Goal: Task Accomplishment & Management: Manage account settings

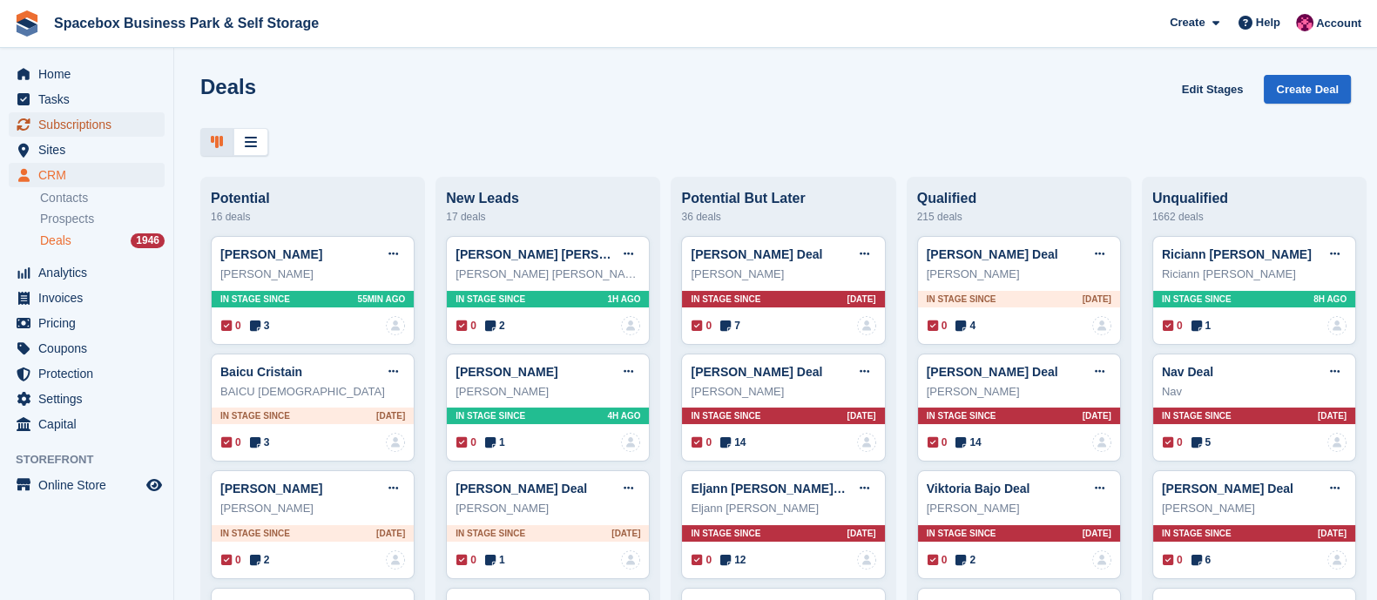
click at [109, 134] on span "Subscriptions" at bounding box center [90, 124] width 105 height 24
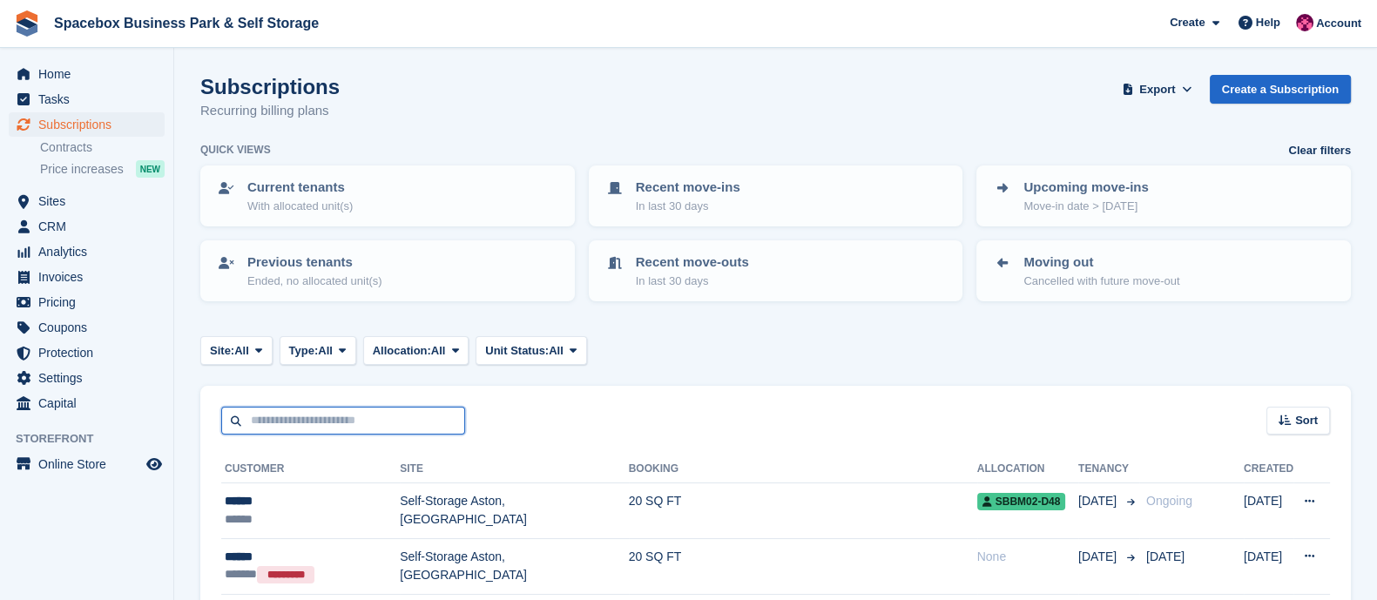
click at [325, 415] on input "text" at bounding box center [343, 421] width 244 height 29
type input "*******"
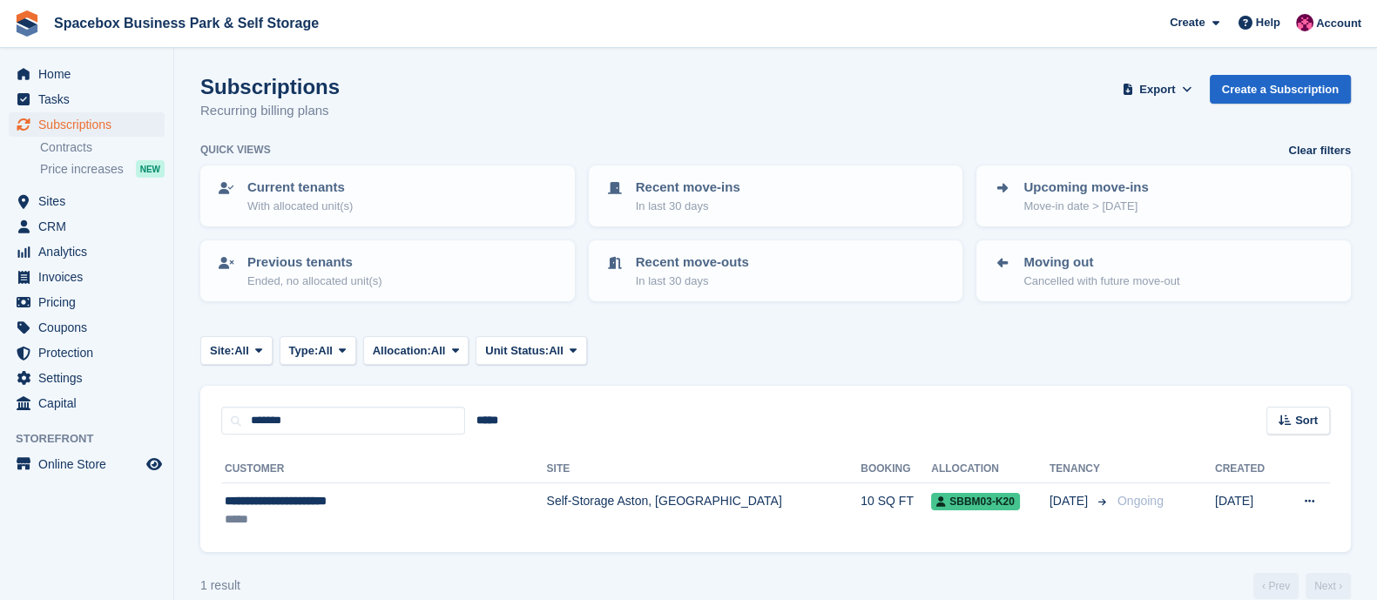
scroll to position [23, 0]
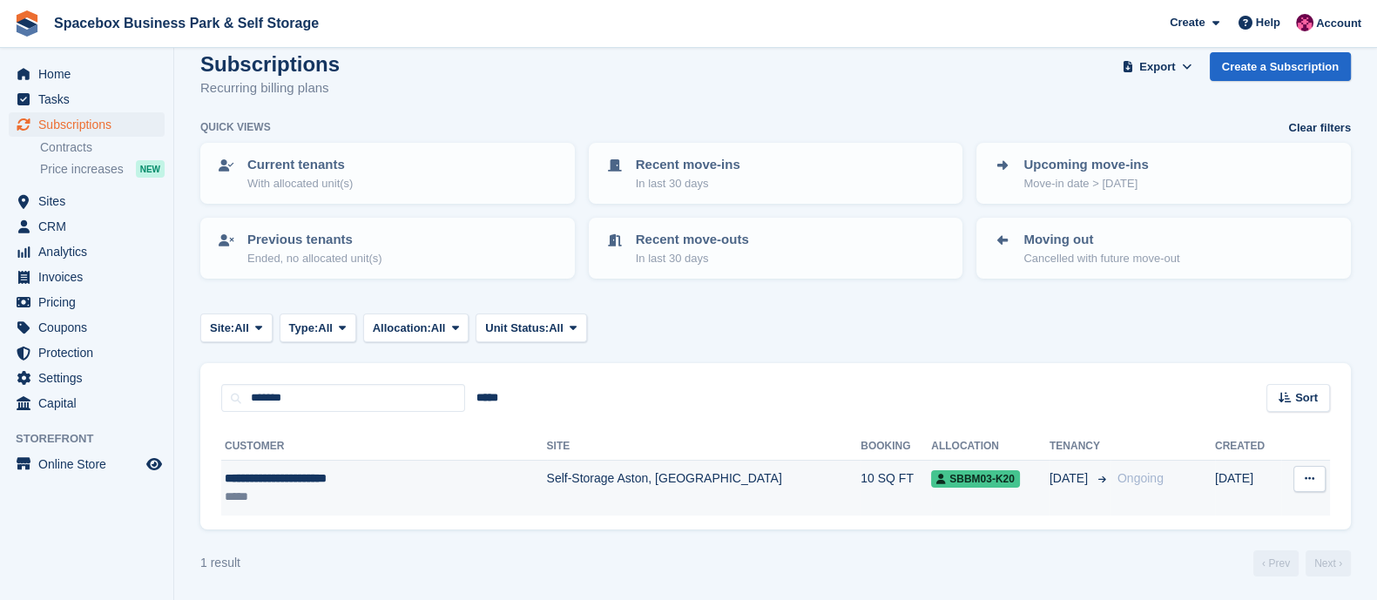
click at [458, 484] on div "**********" at bounding box center [345, 478] width 240 height 18
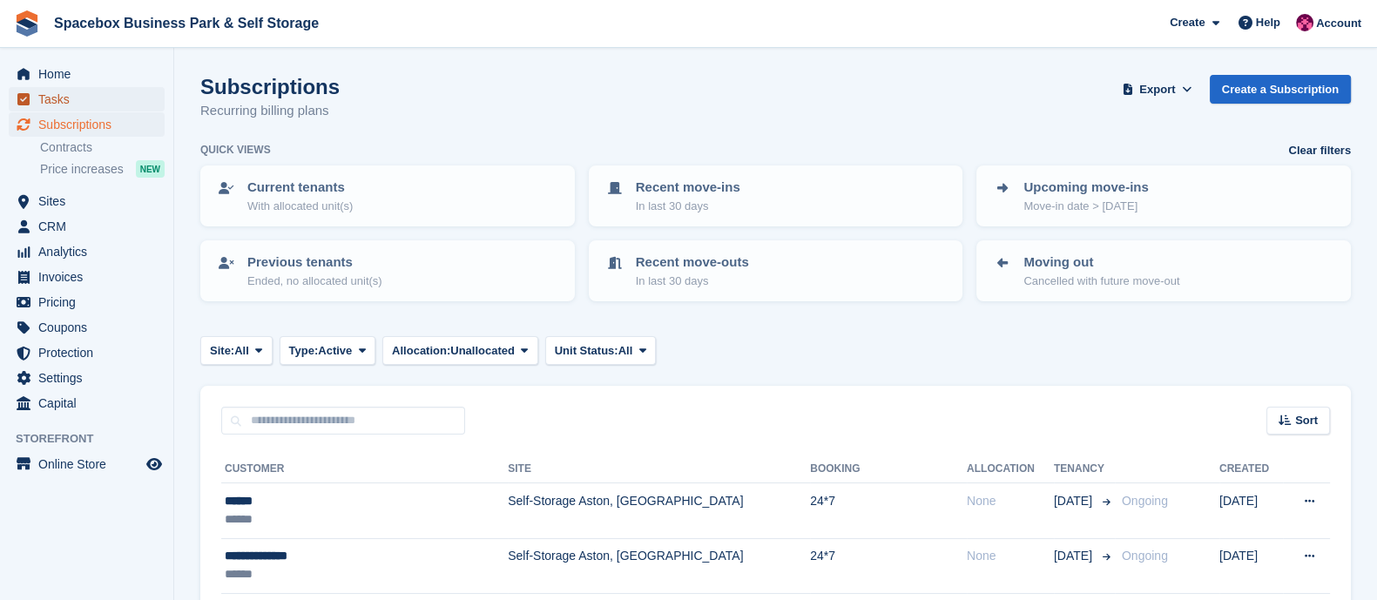
click at [74, 106] on span "Tasks" at bounding box center [90, 99] width 105 height 24
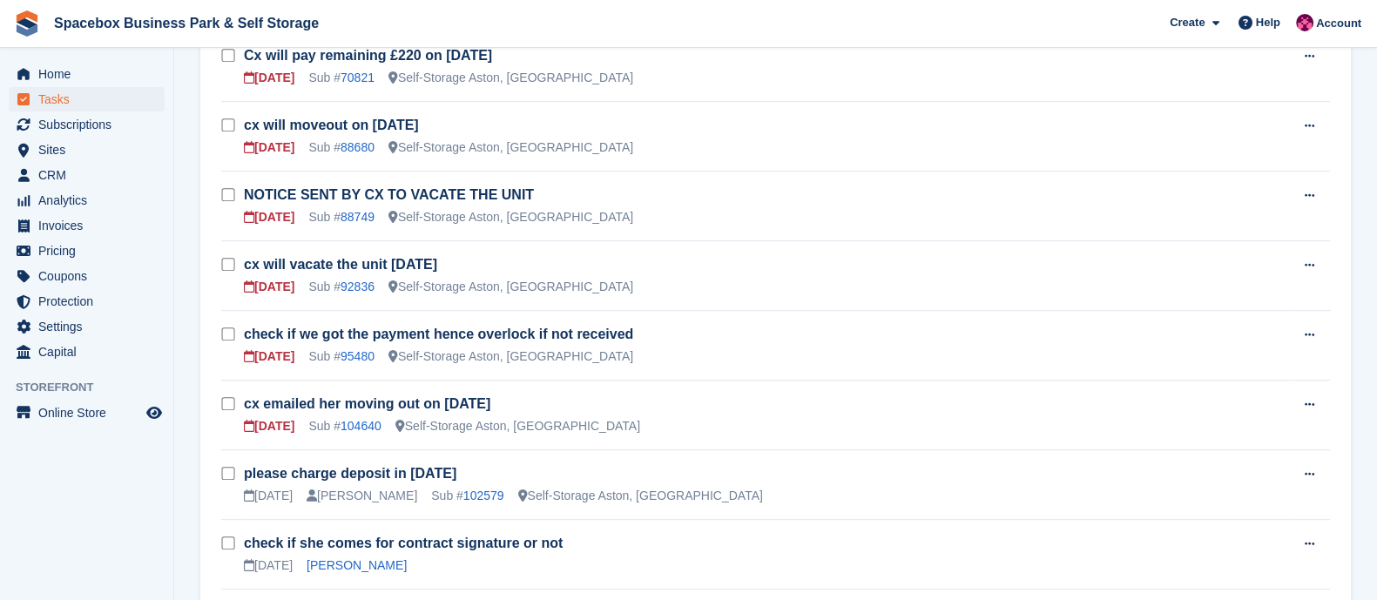
scroll to position [1002, 0]
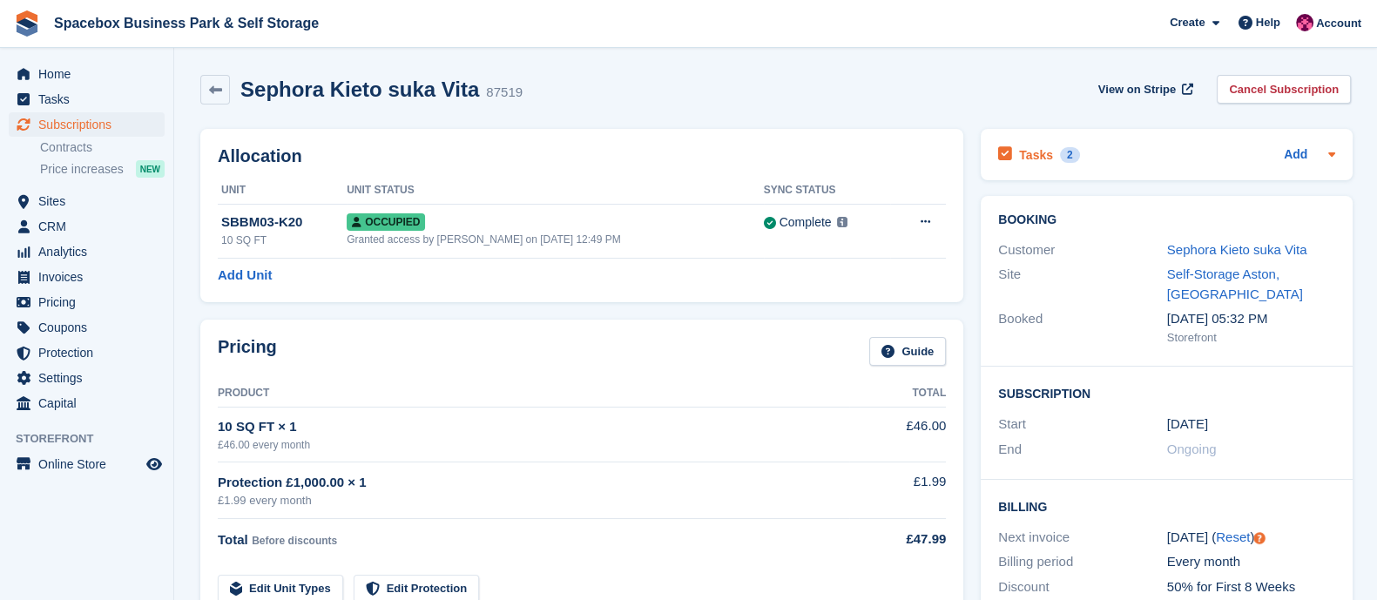
click at [1037, 152] on h2 "Tasks" at bounding box center [1036, 155] width 34 height 16
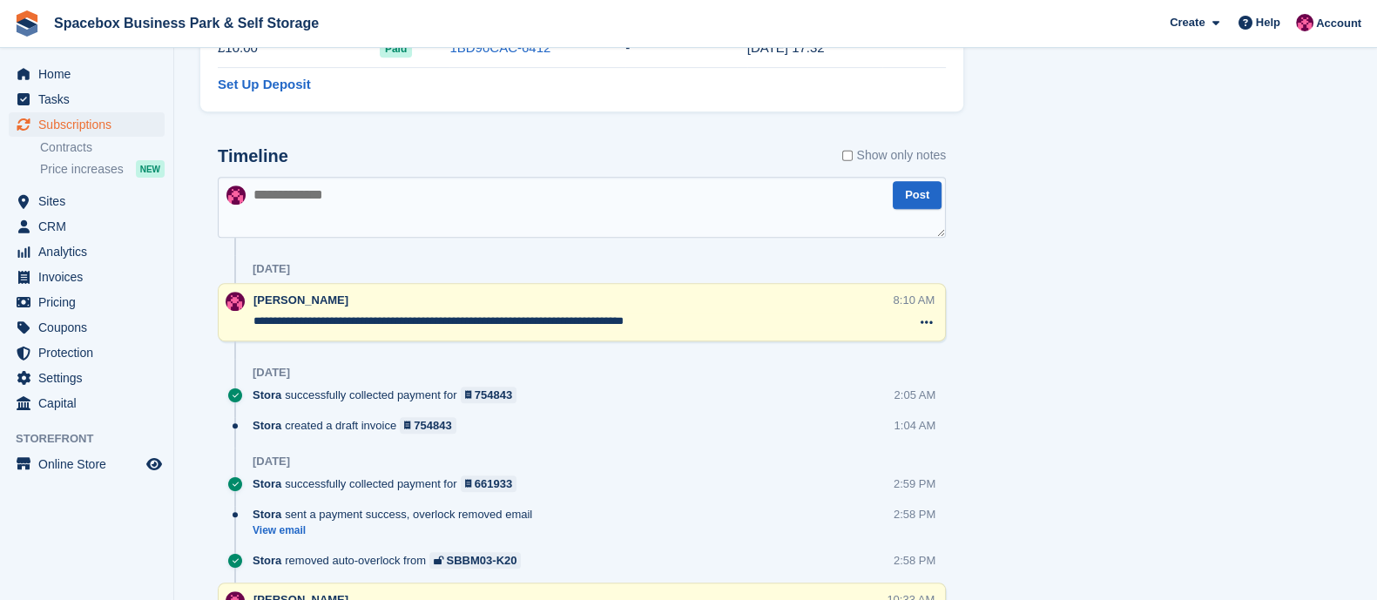
scroll to position [1051, 0]
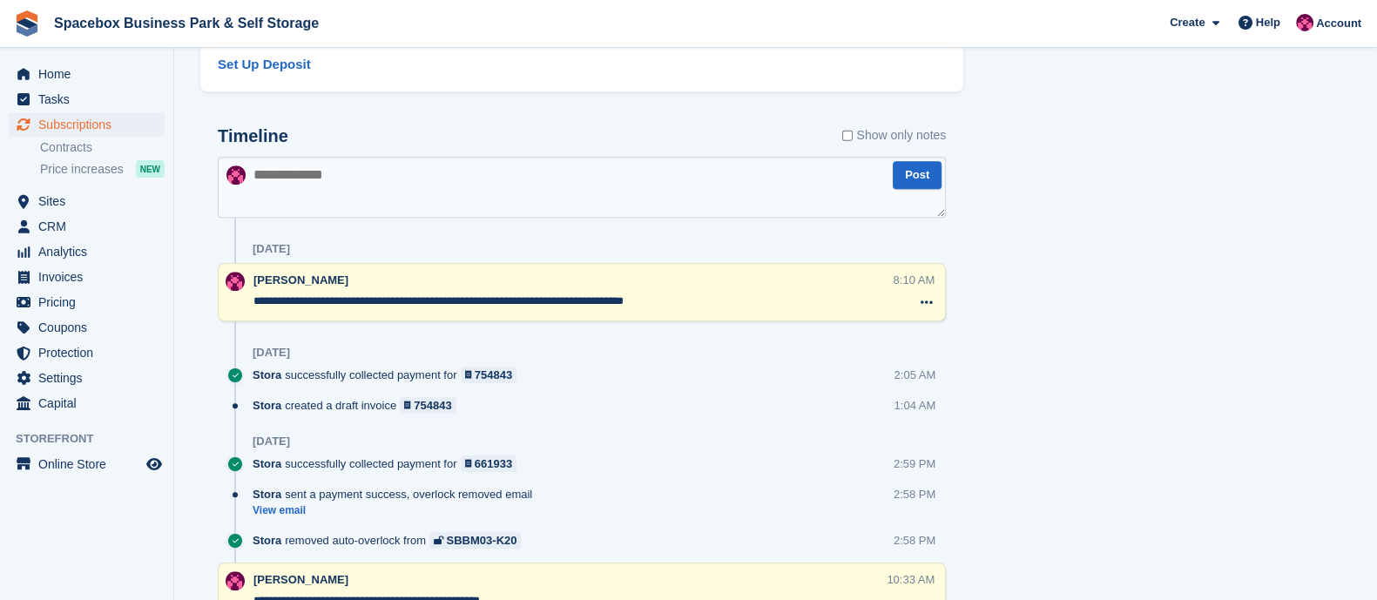
click at [483, 165] on textarea at bounding box center [582, 187] width 728 height 61
type textarea "**********"
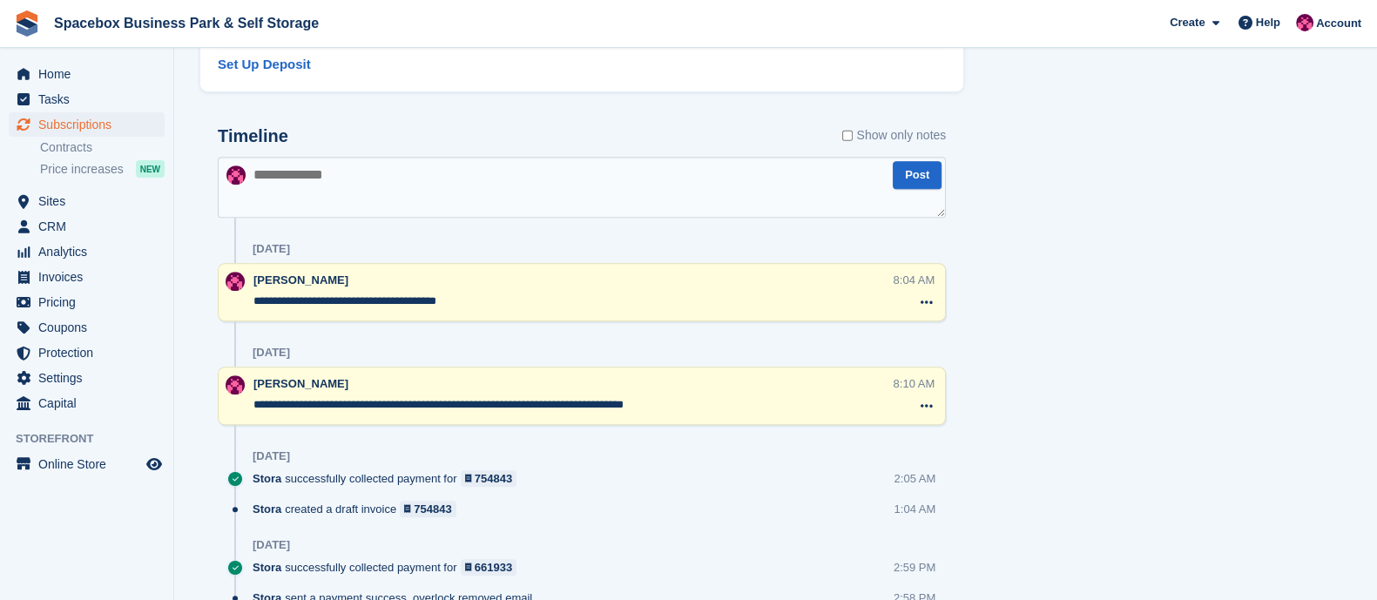
scroll to position [0, 0]
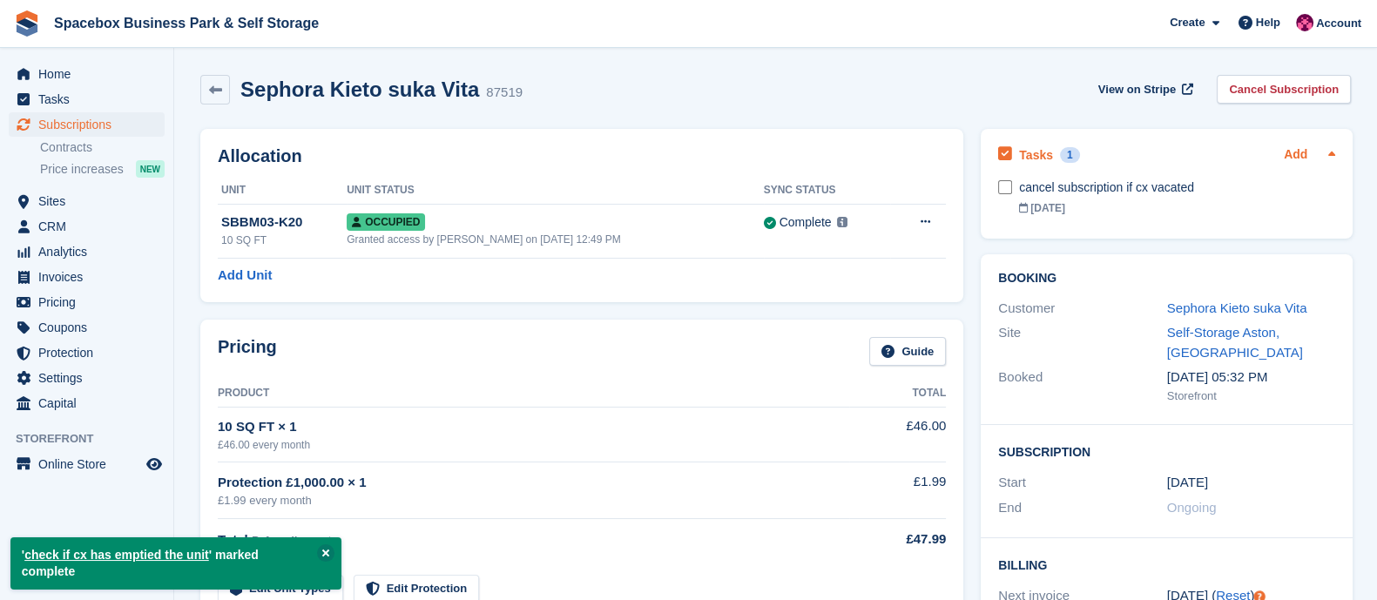
click at [1300, 149] on link "Add" at bounding box center [1296, 155] width 24 height 20
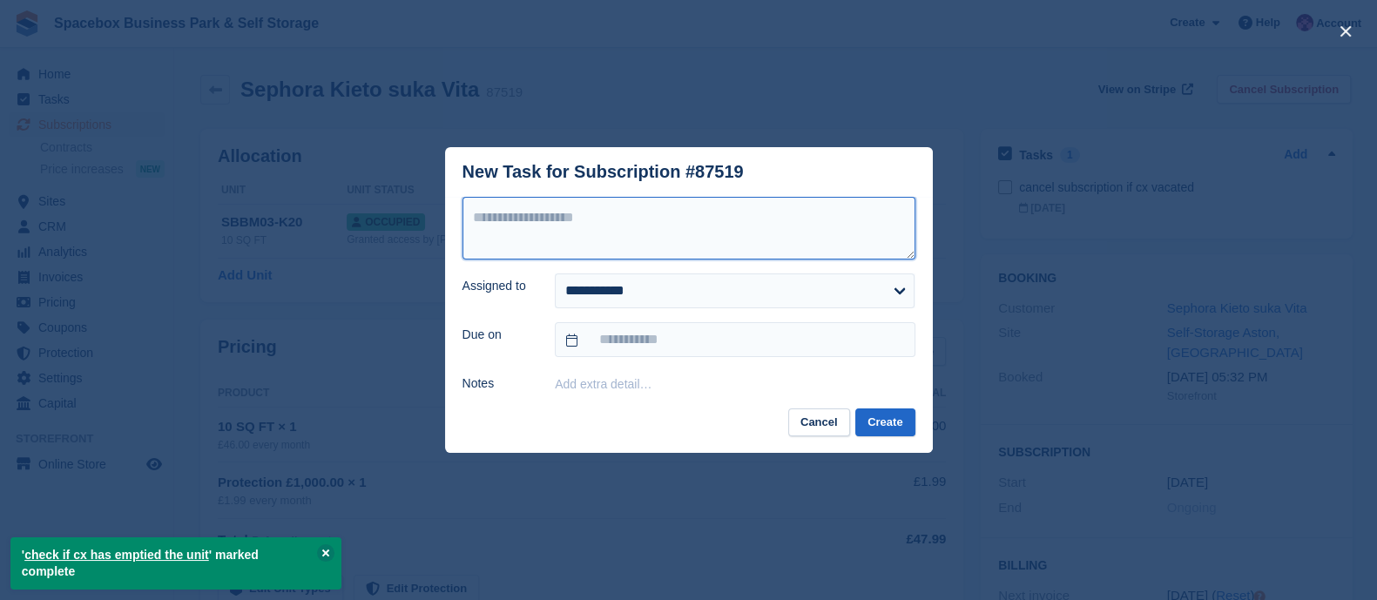
click at [646, 219] on textarea at bounding box center [689, 228] width 453 height 63
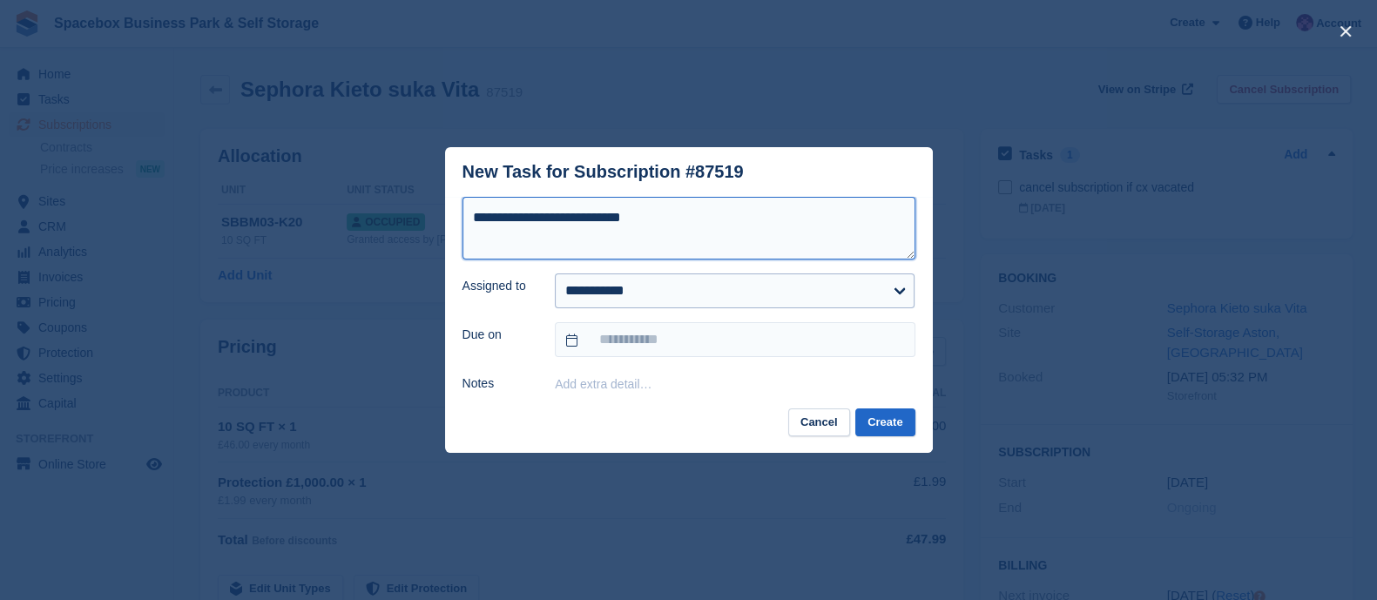
type textarea "**********"
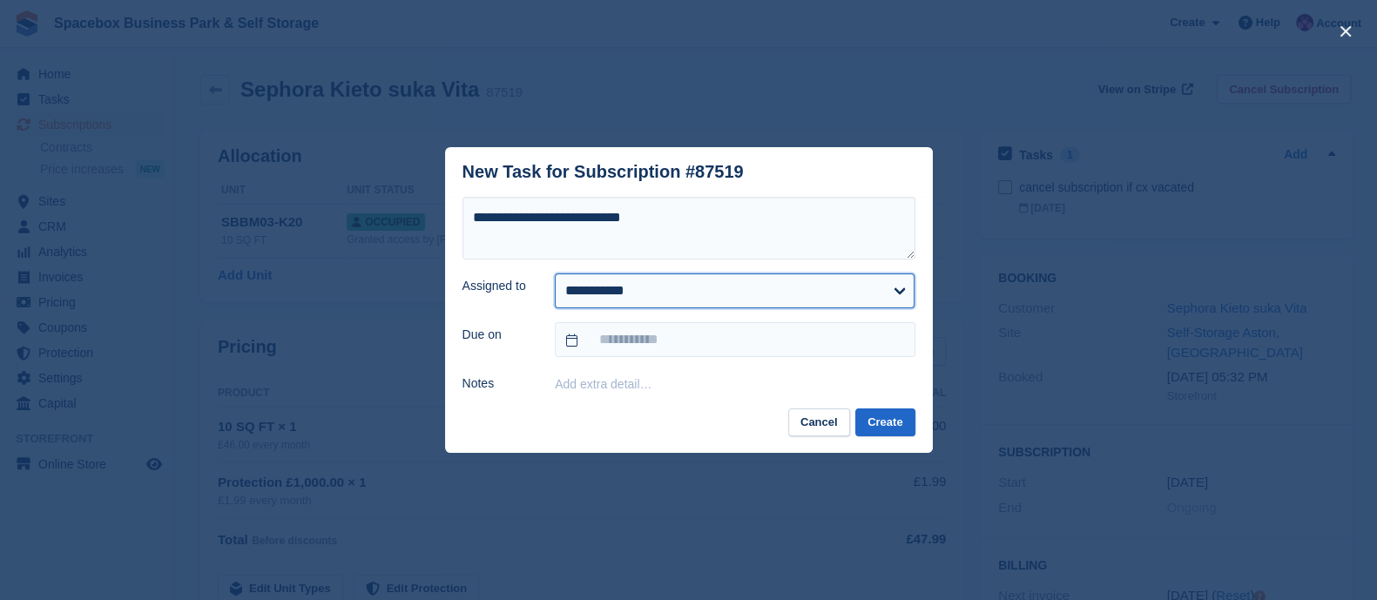
click at [638, 301] on select "**********" at bounding box center [735, 290] width 360 height 35
select select "****"
click at [555, 273] on select "**********" at bounding box center [735, 290] width 360 height 35
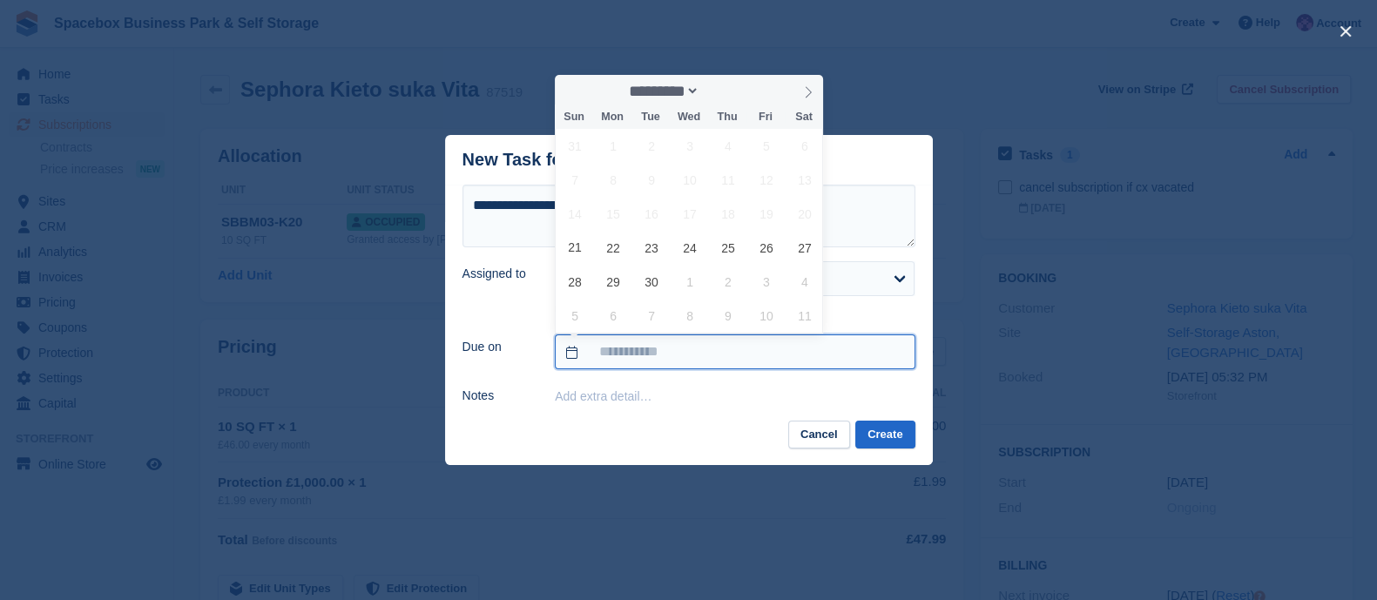
click at [612, 346] on input "text" at bounding box center [735, 351] width 360 height 35
click at [618, 247] on span "22" at bounding box center [614, 248] width 34 height 34
type input "**********"
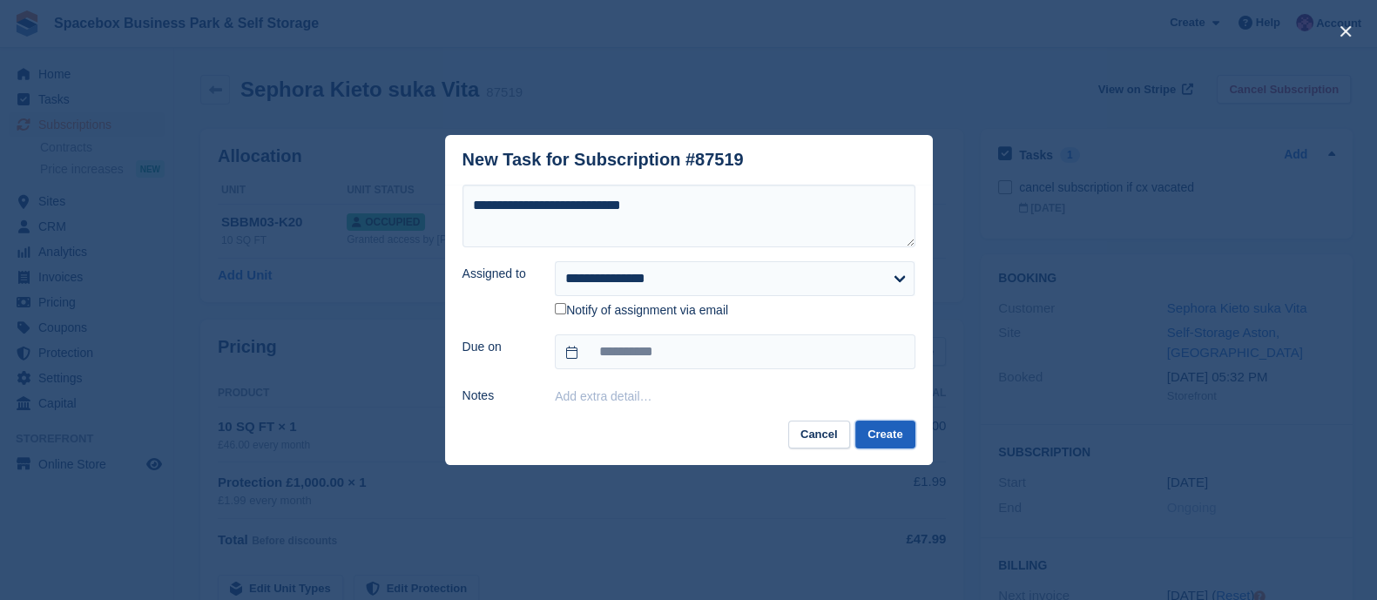
click at [889, 440] on button "Create" at bounding box center [884, 435] width 59 height 29
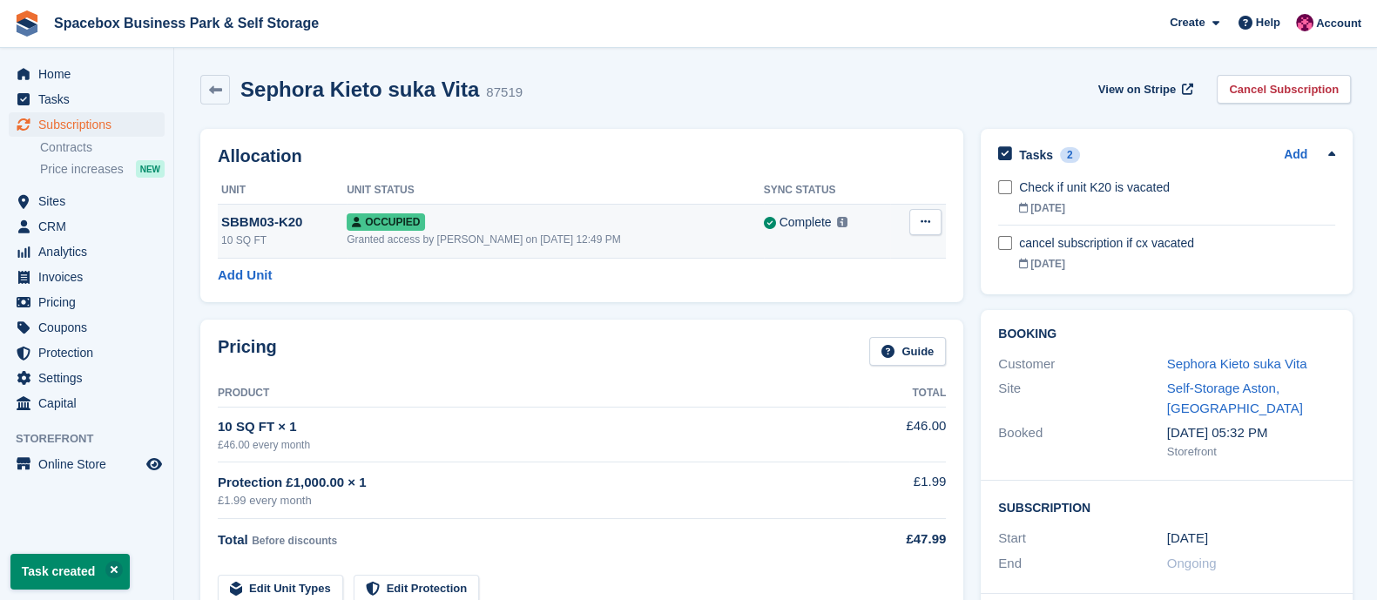
click at [932, 236] on td "Overlock Repossess Deallocate" at bounding box center [918, 231] width 56 height 54
click at [929, 226] on button at bounding box center [925, 222] width 32 height 26
click at [807, 317] on p "Deallocate" at bounding box center [858, 316] width 152 height 23
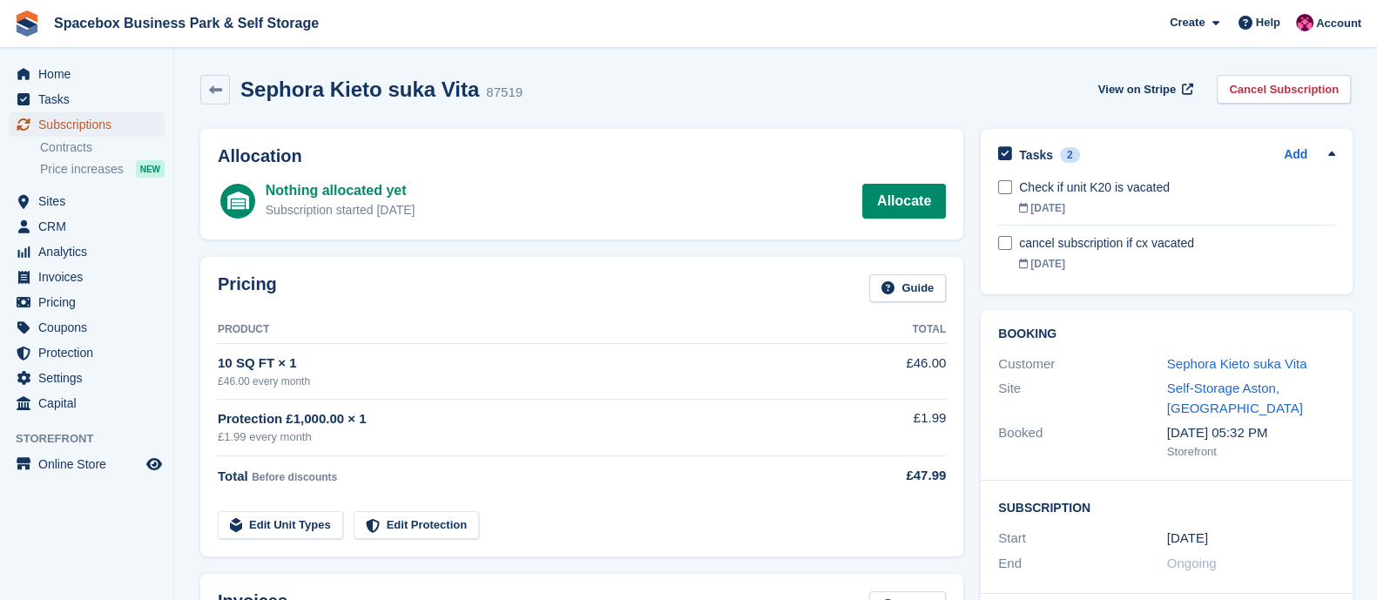
click at [92, 128] on span "Subscriptions" at bounding box center [90, 124] width 105 height 24
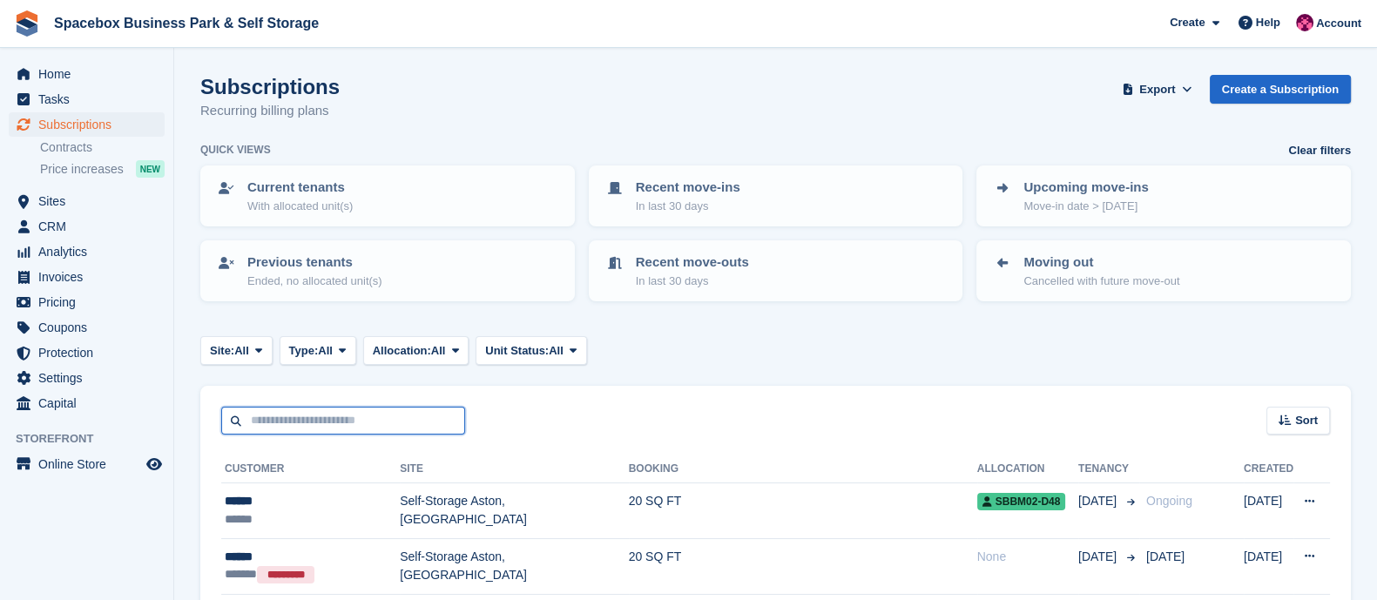
click at [330, 415] on input "text" at bounding box center [343, 421] width 244 height 29
type input "**********"
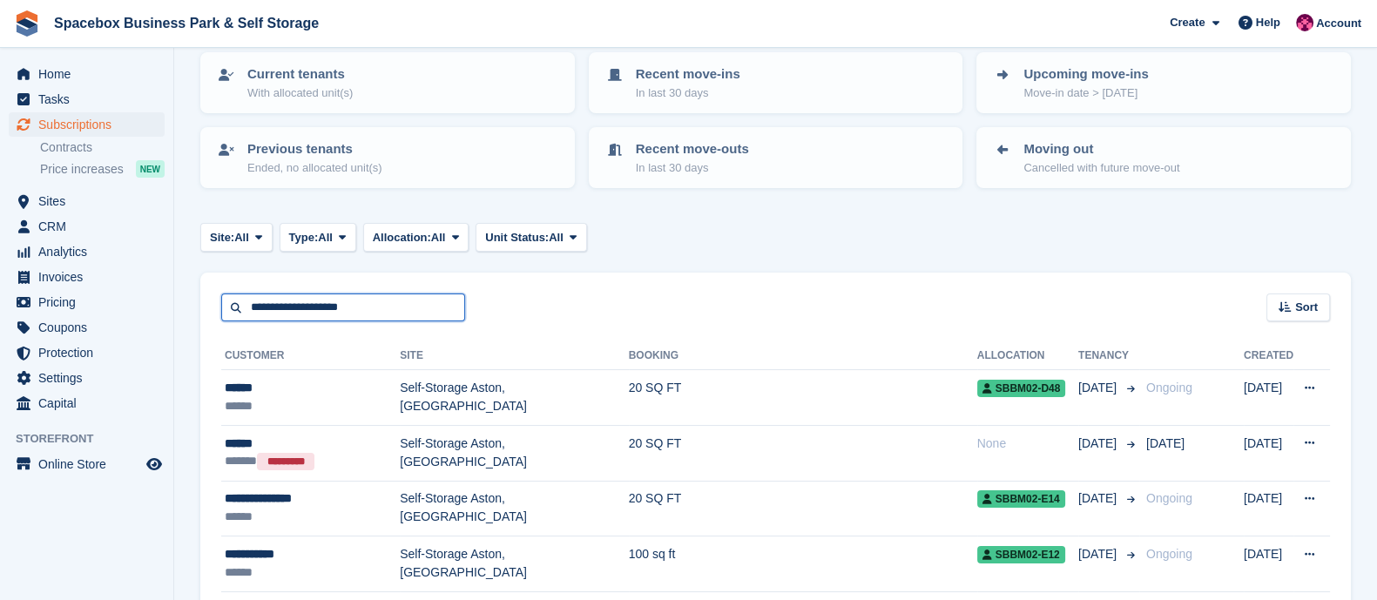
scroll to position [114, 0]
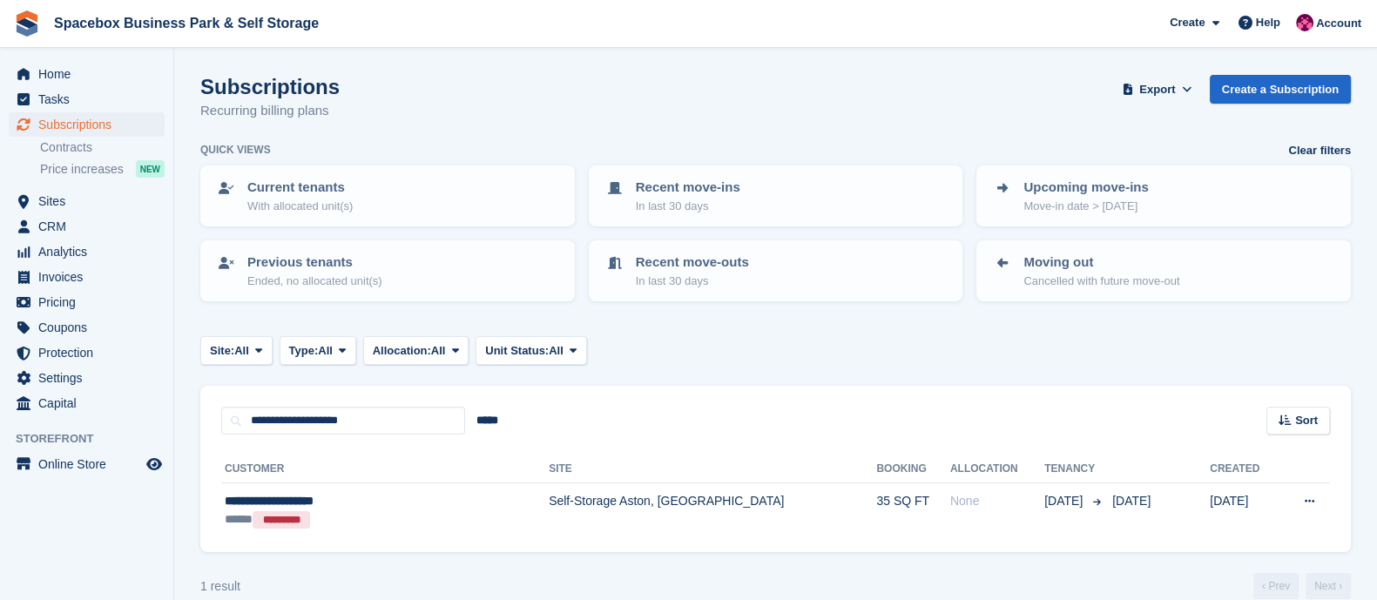
scroll to position [24, 0]
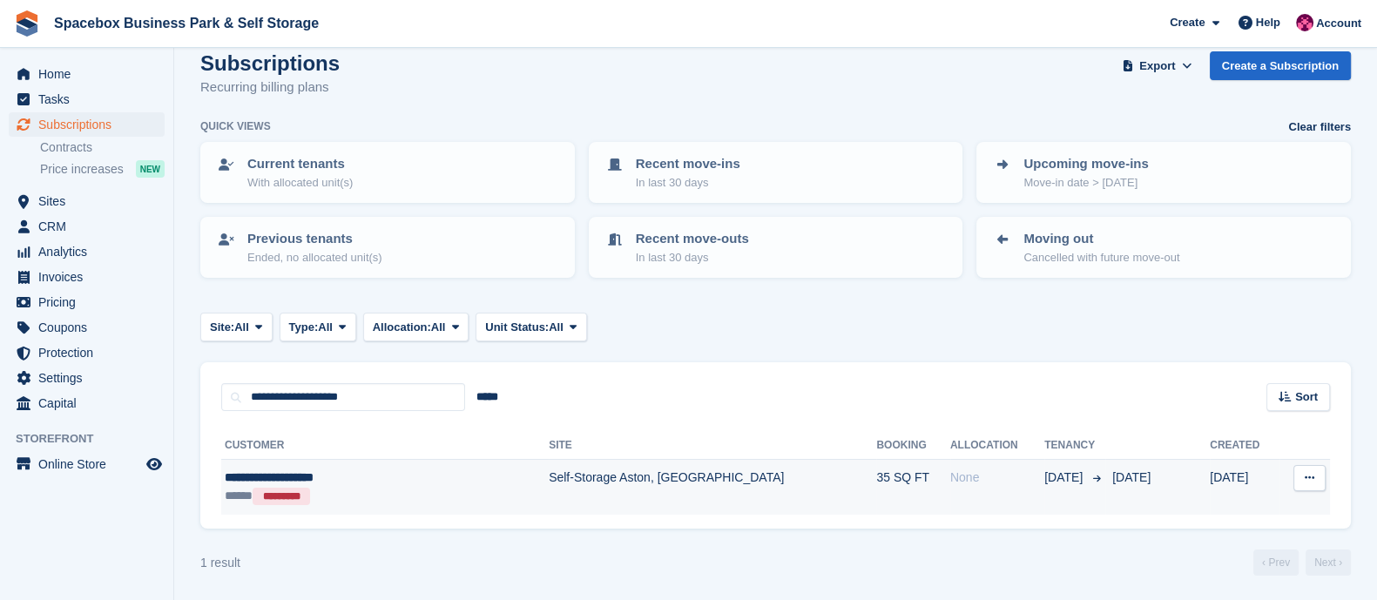
click at [375, 469] on div "**********" at bounding box center [341, 478] width 232 height 18
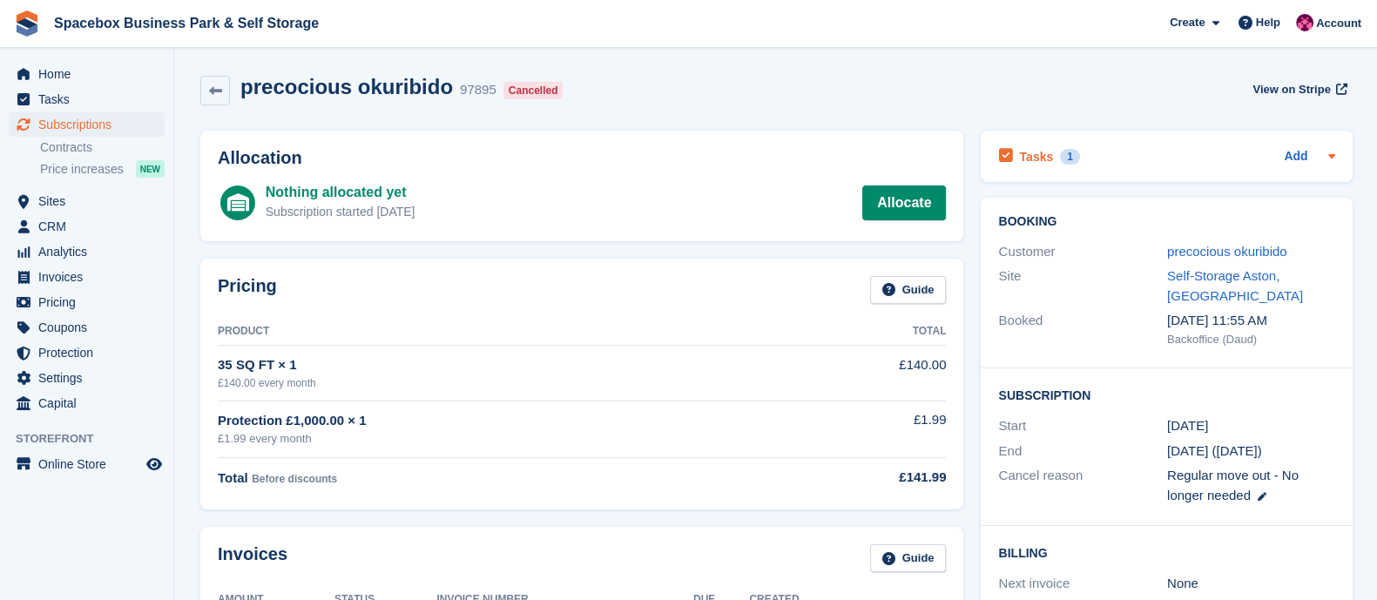
click at [1043, 159] on h2 "Tasks" at bounding box center [1036, 157] width 34 height 16
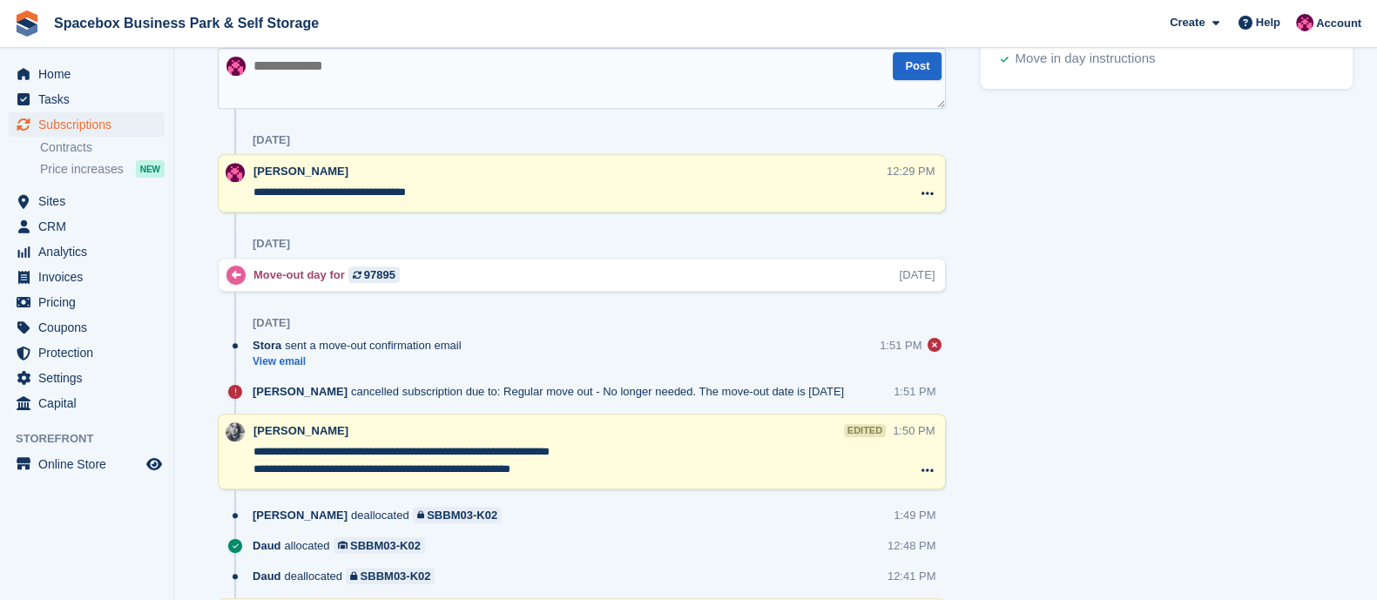
scroll to position [942, 0]
click at [596, 79] on textarea at bounding box center [582, 79] width 728 height 61
type textarea "**********"
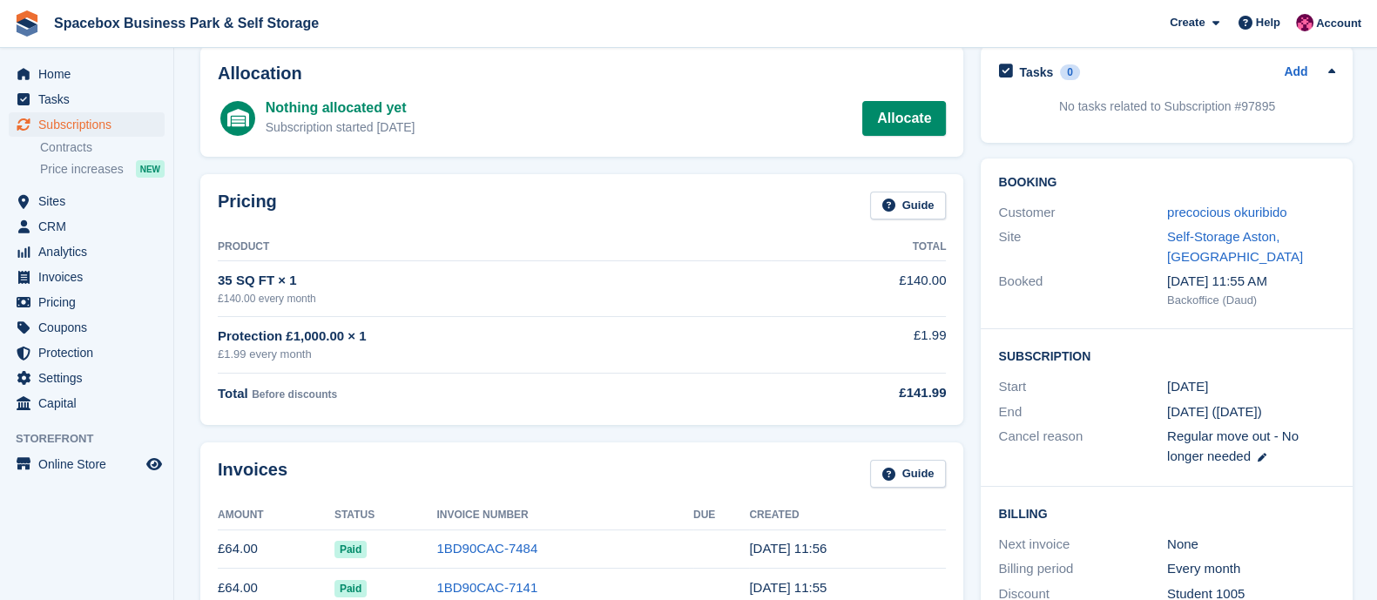
scroll to position [0, 0]
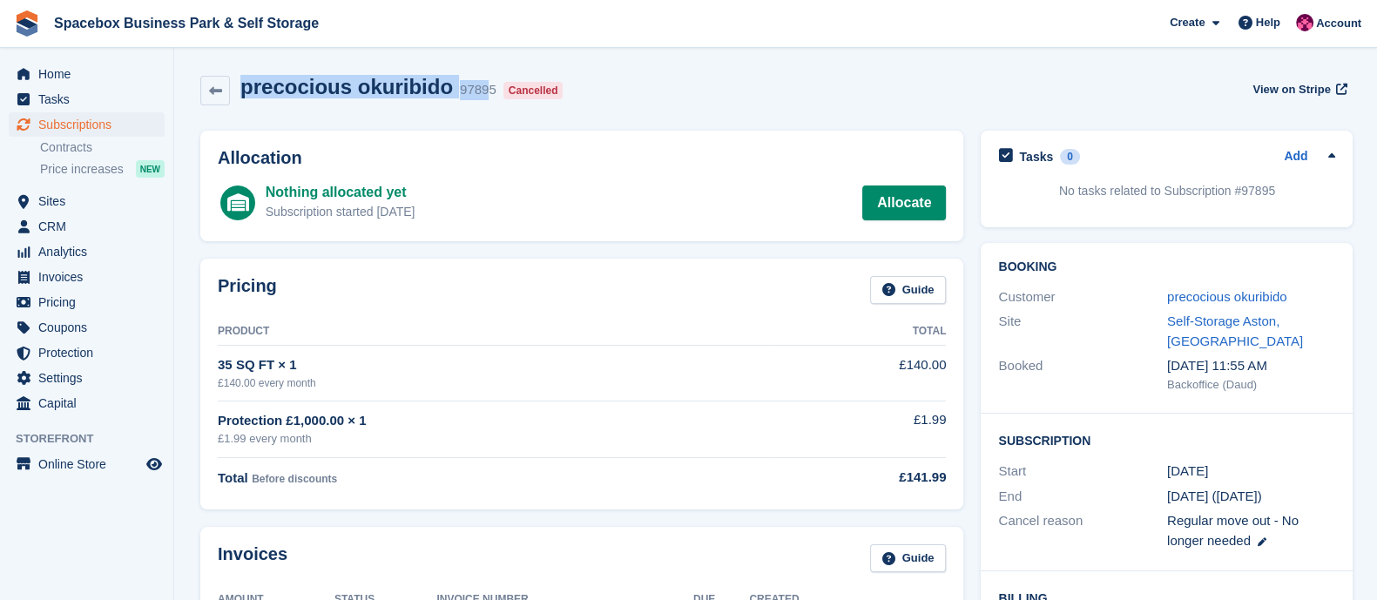
drag, startPoint x: 242, startPoint y: 93, endPoint x: 475, endPoint y: 107, distance: 233.0
click at [475, 107] on div "precocious okuribido 97895 Cancelled View on Stripe" at bounding box center [776, 94] width 1168 height 56
click at [622, 101] on div "precocious okuribido 97895 Cancelled View on Stripe" at bounding box center [775, 90] width 1151 height 31
drag, startPoint x: 240, startPoint y: 91, endPoint x: 437, endPoint y: 91, distance: 196.9
click at [437, 91] on h2 "precocious okuribido" at bounding box center [346, 87] width 213 height 24
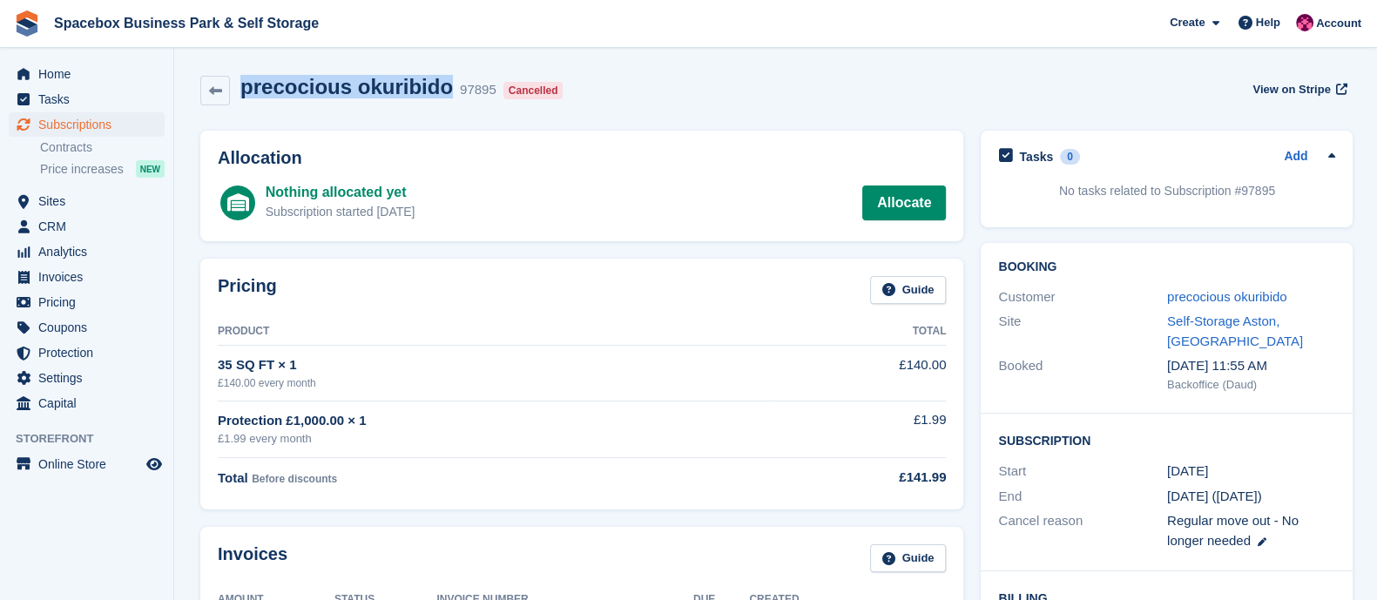
click at [437, 91] on h2 "precocious okuribido" at bounding box center [346, 87] width 213 height 24
drag, startPoint x: 437, startPoint y: 91, endPoint x: 244, endPoint y: 84, distance: 193.5
click at [244, 84] on h2 "precocious okuribido" at bounding box center [346, 87] width 213 height 24
click at [753, 90] on div "precocious okuribido 97895 Cancelled View on Stripe" at bounding box center [775, 90] width 1151 height 31
drag, startPoint x: 436, startPoint y: 90, endPoint x: 240, endPoint y: 104, distance: 197.3
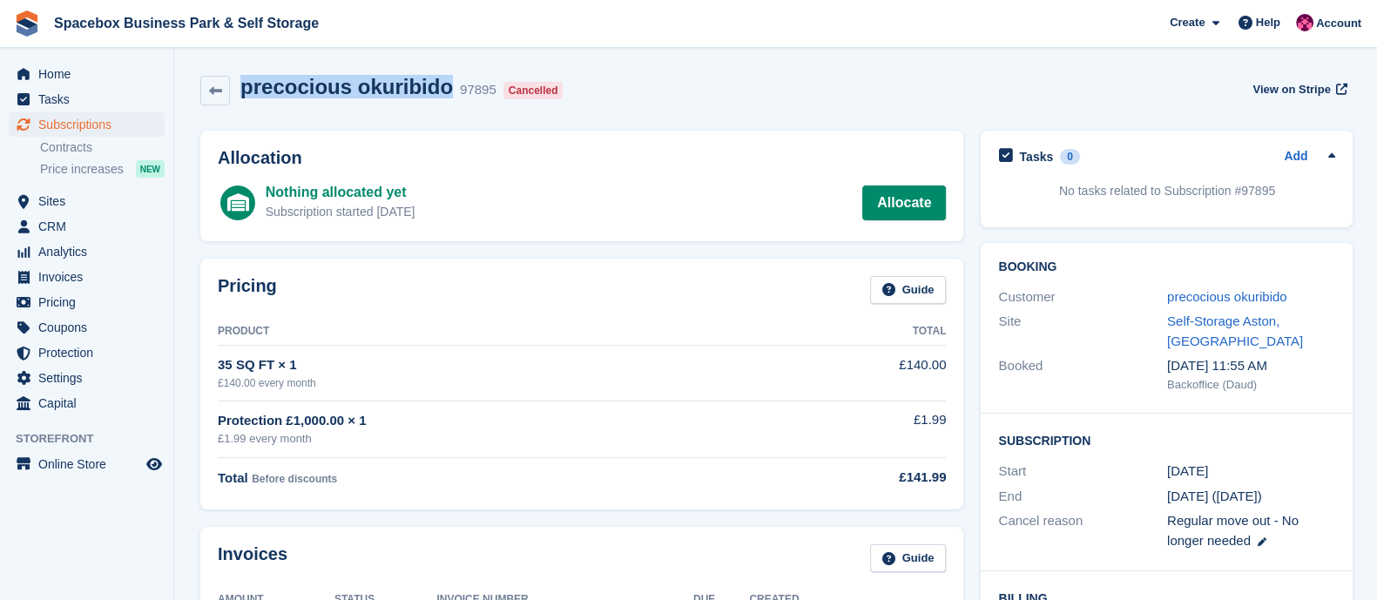
click at [240, 104] on div "precocious okuribido 97895 Cancelled" at bounding box center [400, 90] width 340 height 31
click at [601, 84] on div "precocious okuribido 97895 Cancelled View on Stripe" at bounding box center [775, 90] width 1151 height 31
drag, startPoint x: 436, startPoint y: 89, endPoint x: 231, endPoint y: 105, distance: 205.3
click at [231, 105] on div "precocious okuribido 97895 Cancelled" at bounding box center [400, 90] width 340 height 31
click at [581, 102] on div "precocious okuribido 97895 Cancelled View on Stripe" at bounding box center [775, 90] width 1151 height 31
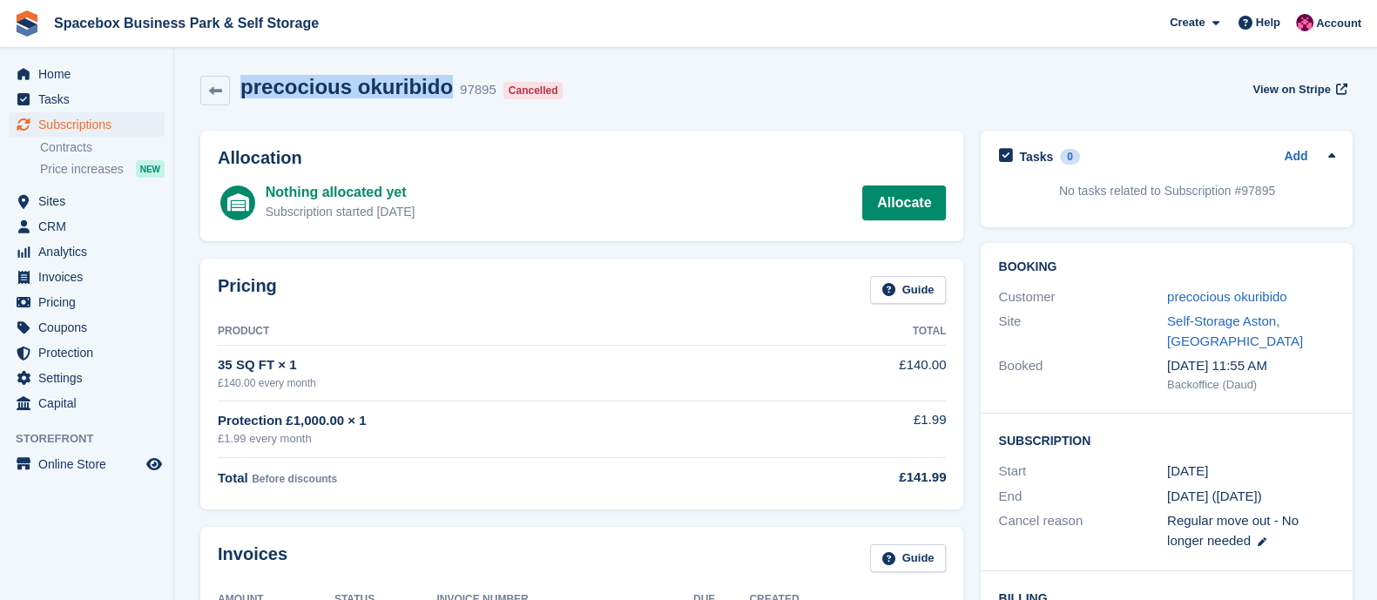
drag, startPoint x: 440, startPoint y: 88, endPoint x: 241, endPoint y: 85, distance: 198.6
click at [241, 85] on h2 "precocious okuribido" at bounding box center [346, 87] width 213 height 24
drag, startPoint x: 438, startPoint y: 89, endPoint x: 236, endPoint y: 98, distance: 202.3
click at [236, 98] on div "precocious okuribido 97895 Cancelled" at bounding box center [400, 90] width 340 height 31
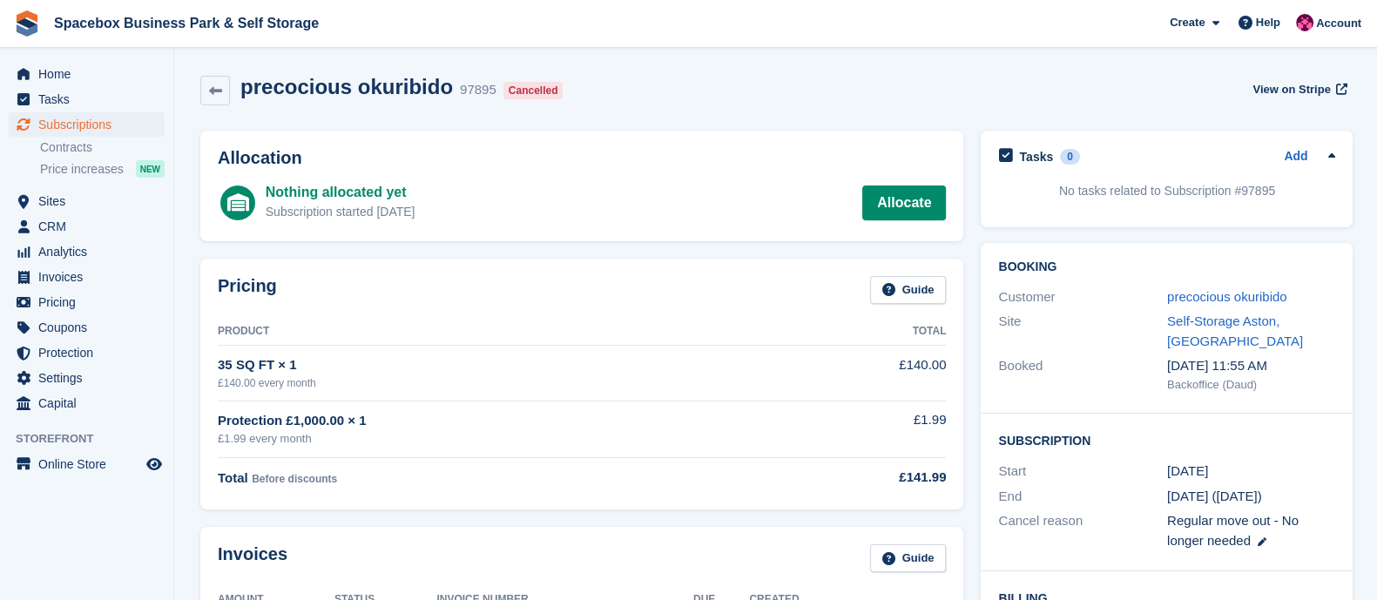
click at [584, 73] on div "precocious okuribido 97895 Cancelled View on Stripe" at bounding box center [776, 94] width 1168 height 56
drag, startPoint x: 437, startPoint y: 90, endPoint x: 240, endPoint y: 91, distance: 196.9
click at [240, 91] on h2 "precocious okuribido" at bounding box center [346, 87] width 213 height 24
click at [642, 75] on div "precocious okuribido 97895 Cancelled View on Stripe" at bounding box center [775, 90] width 1151 height 31
drag, startPoint x: 436, startPoint y: 88, endPoint x: 234, endPoint y: 88, distance: 201.2
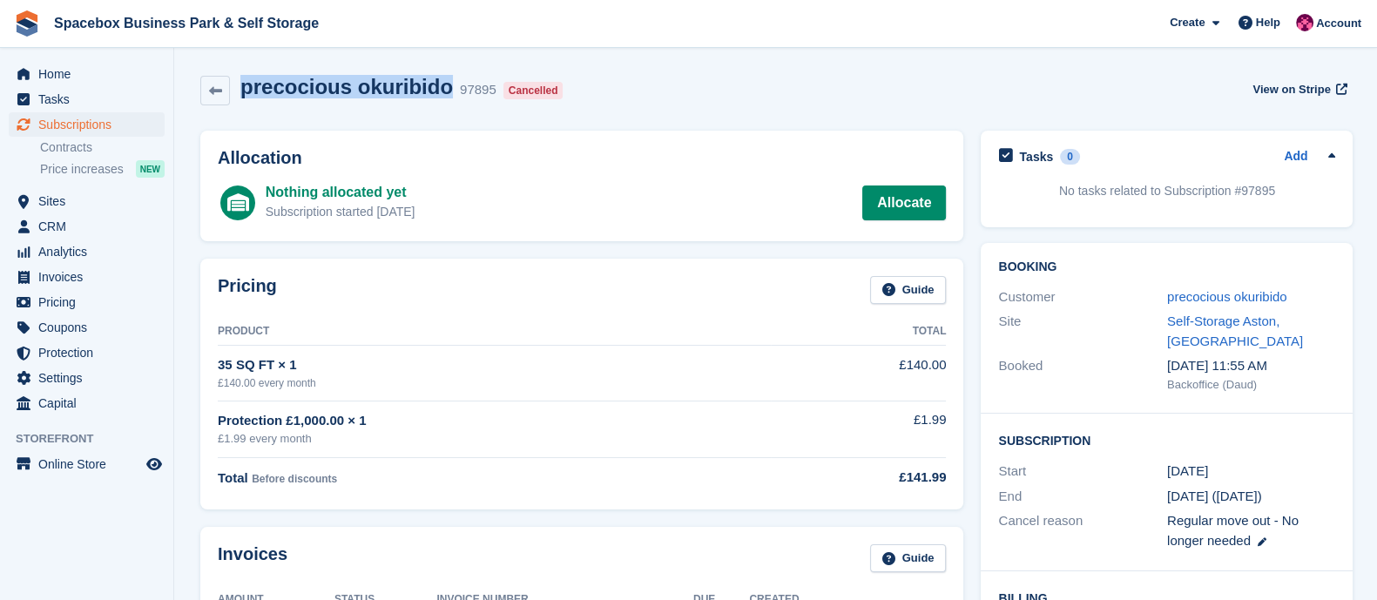
click at [234, 88] on div "precocious okuribido 97895 Cancelled" at bounding box center [400, 90] width 340 height 31
click at [639, 89] on div "precocious okuribido 97895 Cancelled View on Stripe" at bounding box center [775, 90] width 1151 height 31
drag, startPoint x: 438, startPoint y: 91, endPoint x: 237, endPoint y: 87, distance: 201.2
click at [237, 87] on div "precocious okuribido 97895 Cancelled" at bounding box center [400, 90] width 340 height 31
click at [580, 41] on span "Spacebox Business Park & Self Storage Create Subscription Invoice Contact Deal …" at bounding box center [688, 23] width 1377 height 47
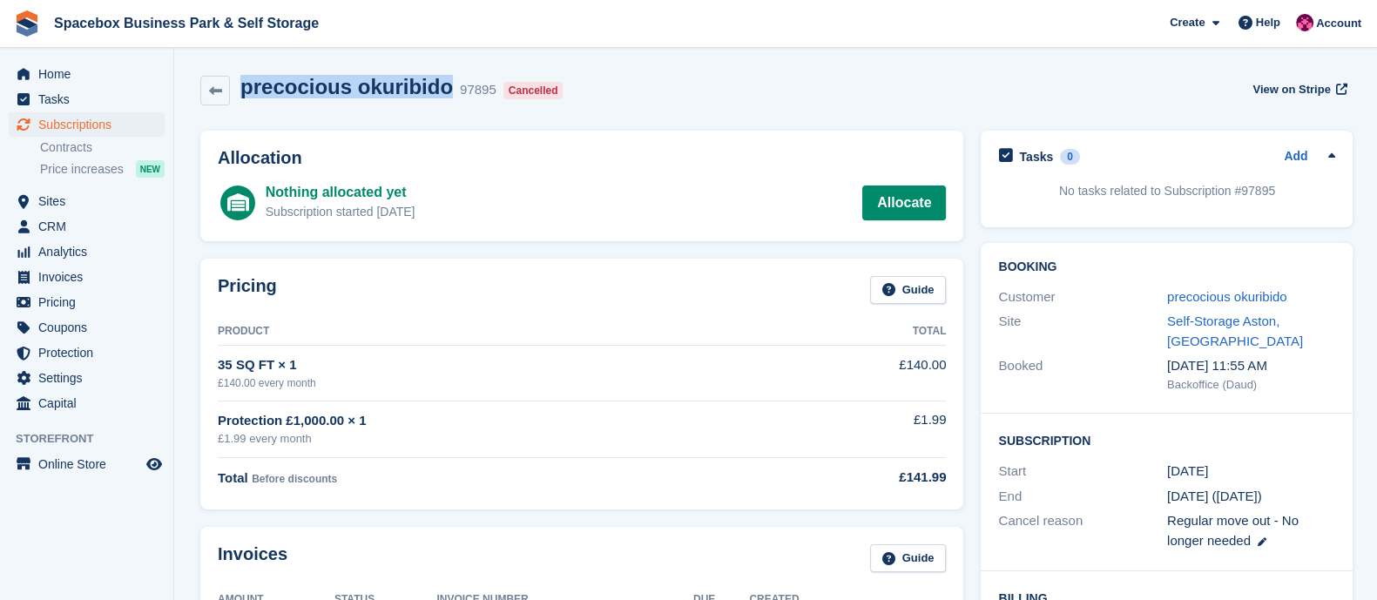
drag, startPoint x: 437, startPoint y: 86, endPoint x: 244, endPoint y: 85, distance: 193.4
click at [244, 85] on h2 "precocious okuribido" at bounding box center [346, 87] width 213 height 24
click at [665, 98] on div "precocious okuribido 97895 Cancelled View on Stripe" at bounding box center [775, 90] width 1151 height 31
drag, startPoint x: 437, startPoint y: 89, endPoint x: 206, endPoint y: 97, distance: 231.0
click at [206, 97] on div "precocious okuribido 97895 Cancelled" at bounding box center [384, 90] width 369 height 31
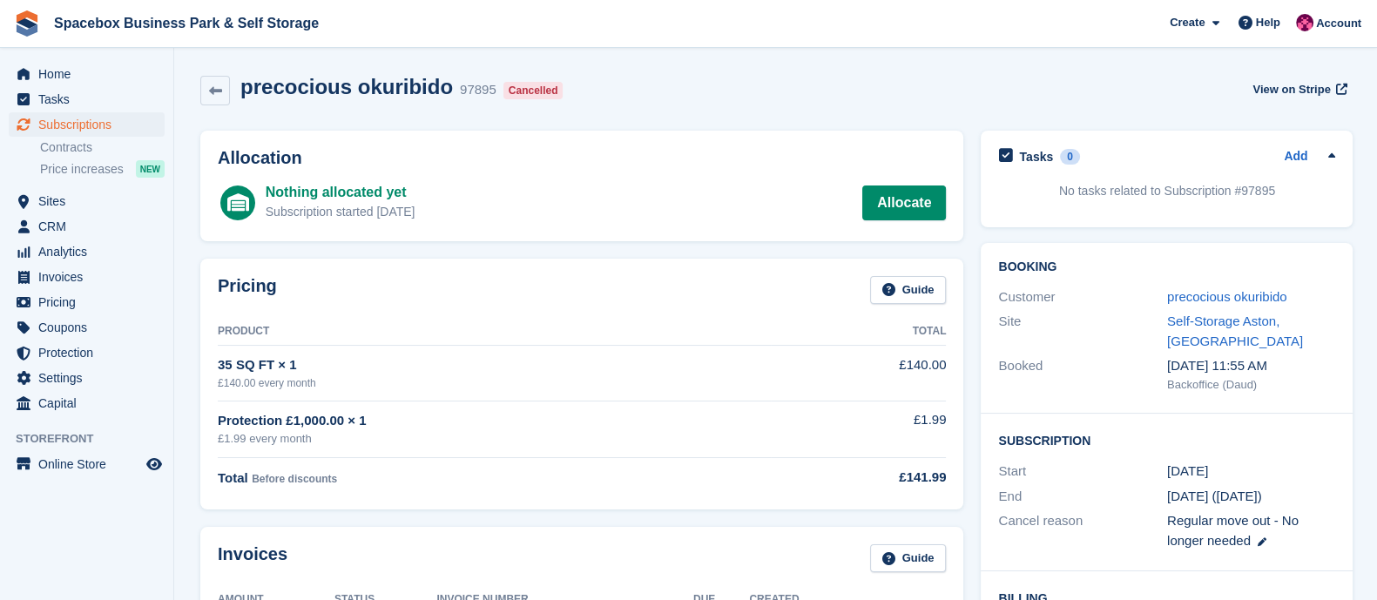
click at [645, 104] on div "precocious okuribido 97895 Cancelled View on Stripe" at bounding box center [775, 90] width 1151 height 31
drag, startPoint x: 439, startPoint y: 89, endPoint x: 226, endPoint y: 87, distance: 213.4
click at [226, 87] on div "precocious okuribido 97895 Cancelled" at bounding box center [384, 90] width 369 height 31
click at [605, 86] on div "precocious okuribido 97895 Cancelled View on Stripe" at bounding box center [775, 90] width 1151 height 31
drag, startPoint x: 436, startPoint y: 91, endPoint x: 247, endPoint y: 92, distance: 188.1
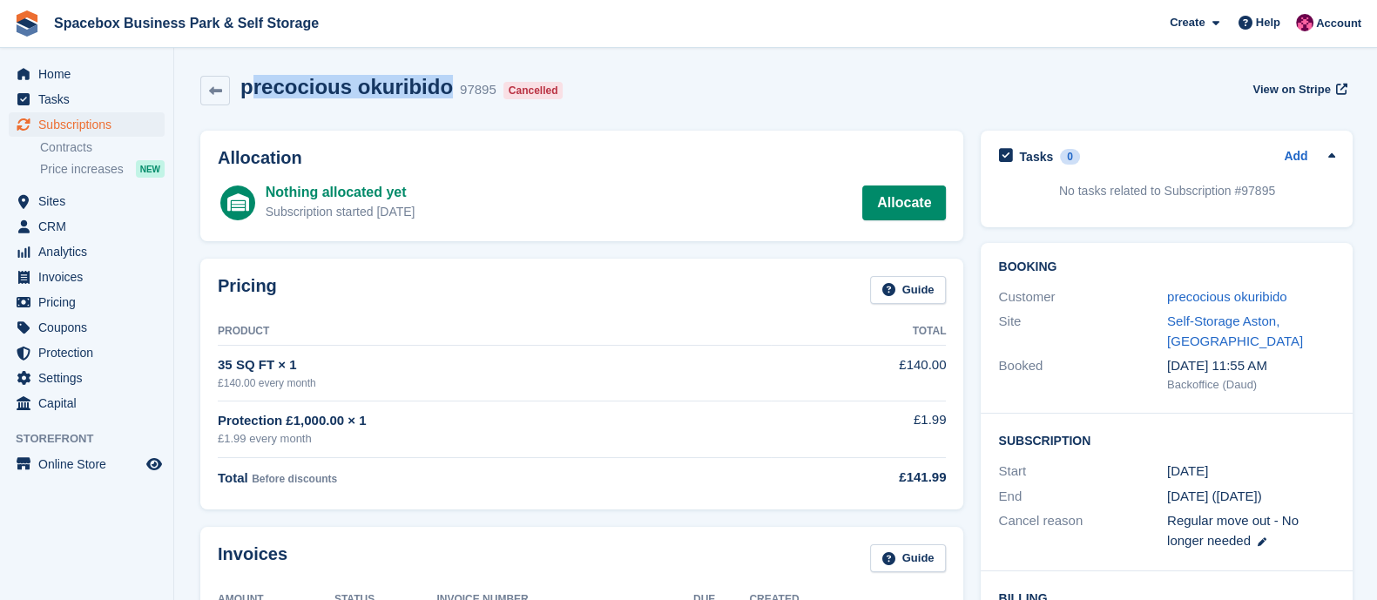
click at [247, 92] on h2 "precocious okuribido" at bounding box center [346, 87] width 213 height 24
click at [605, 79] on div "precocious okuribido 97895 Cancelled View on Stripe" at bounding box center [775, 90] width 1151 height 31
click at [70, 124] on span "Subscriptions" at bounding box center [90, 124] width 105 height 24
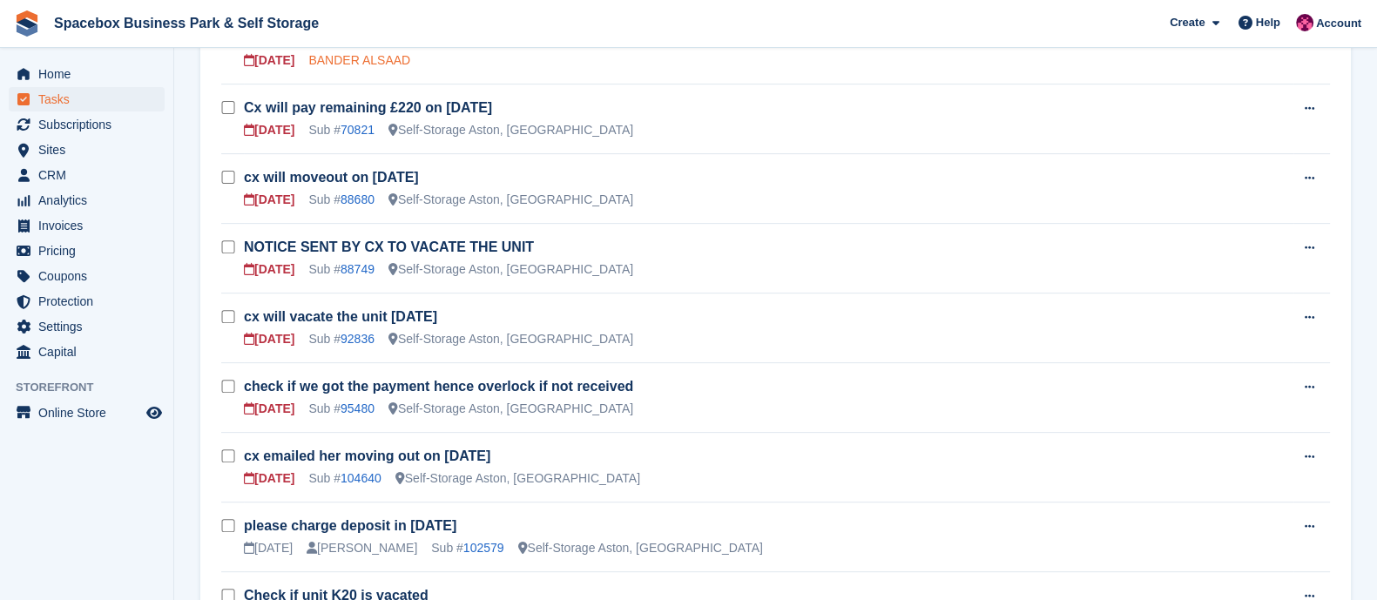
scroll to position [811, 0]
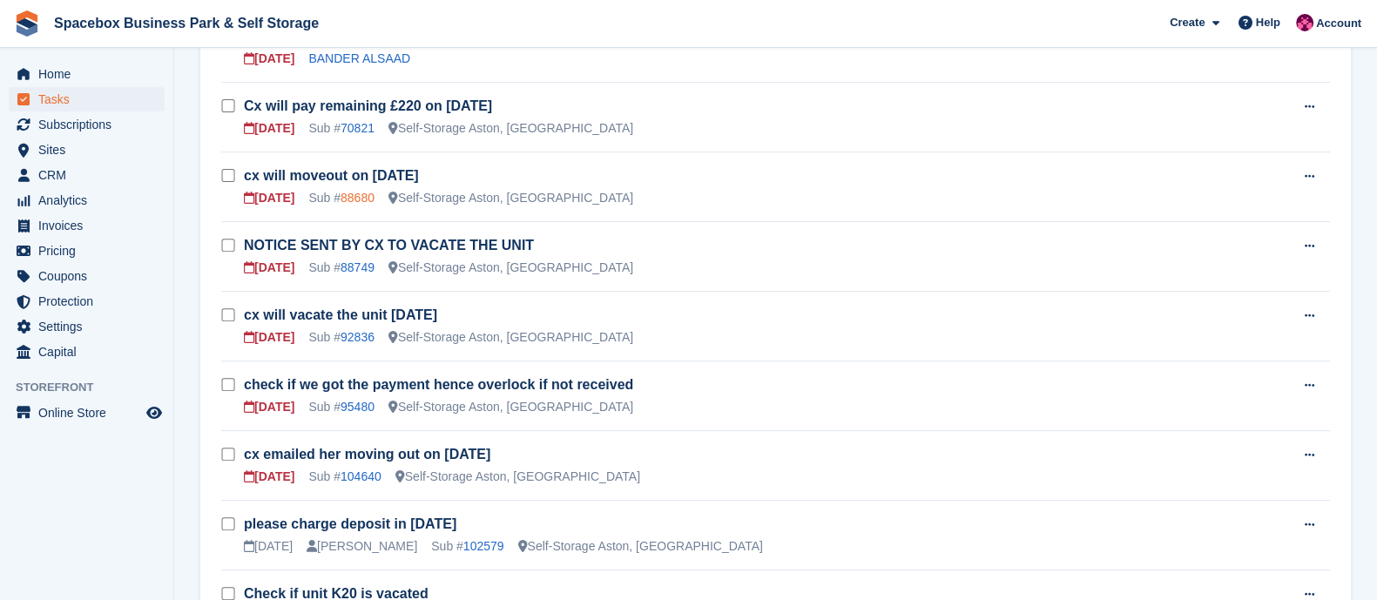
click at [360, 200] on link "88680" at bounding box center [358, 198] width 34 height 14
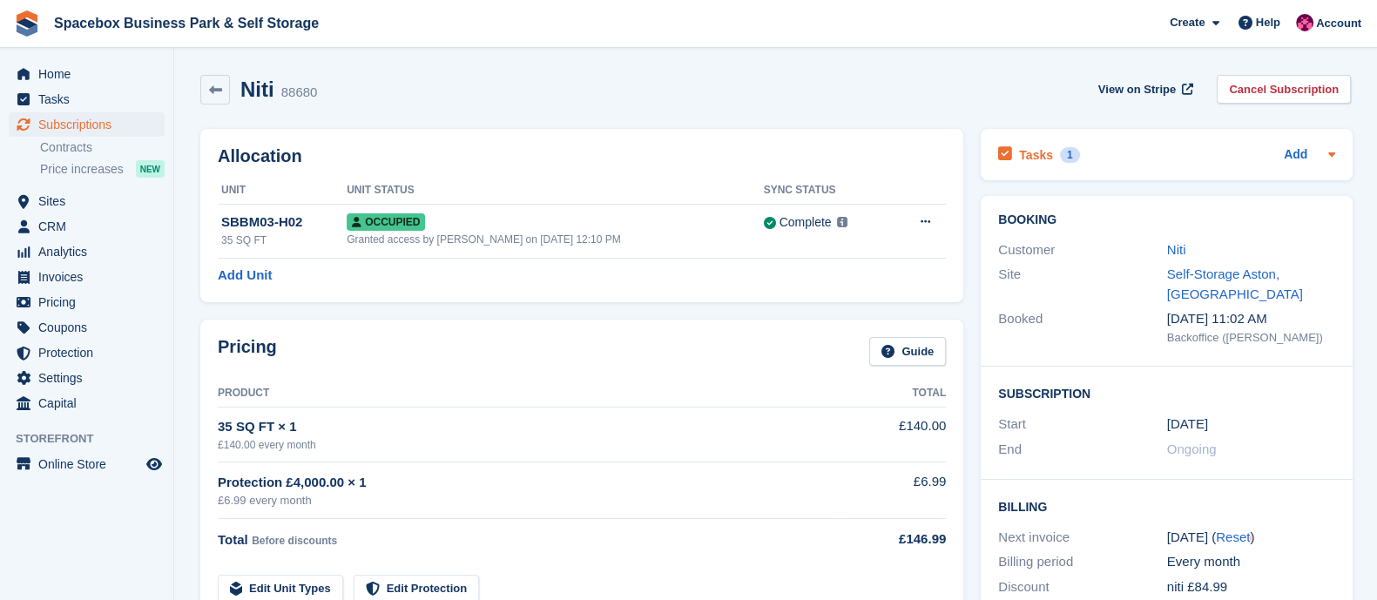
click at [1045, 159] on h2 "Tasks" at bounding box center [1036, 155] width 34 height 16
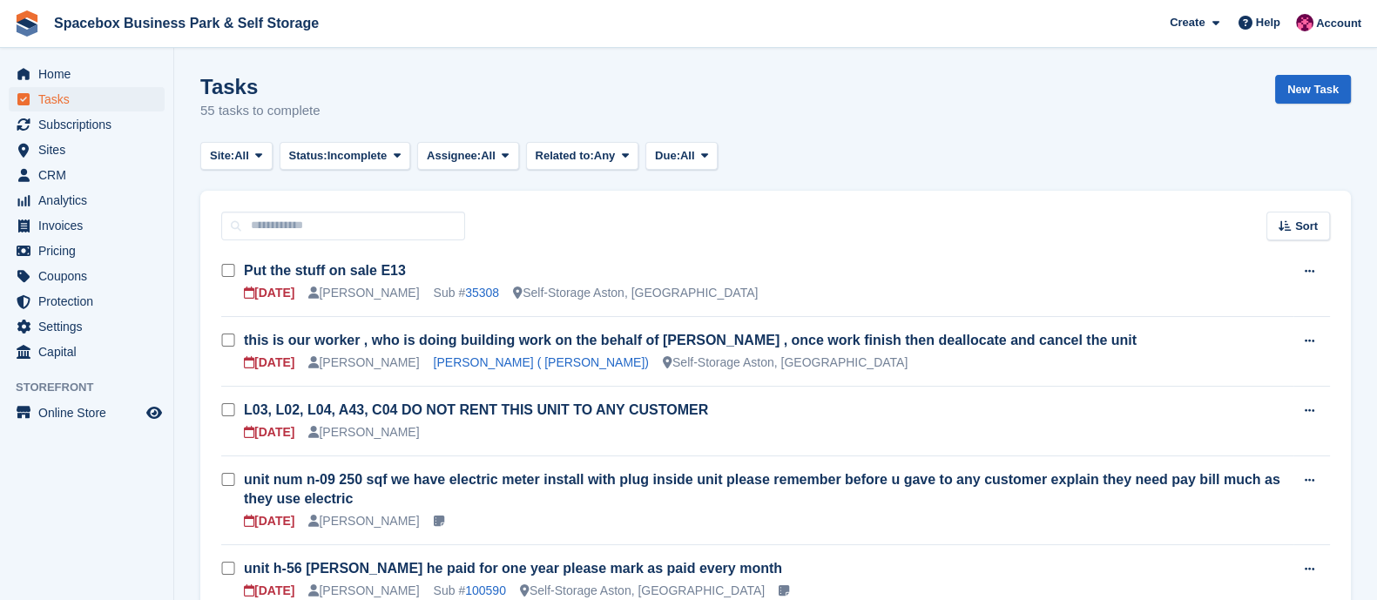
scroll to position [811, 0]
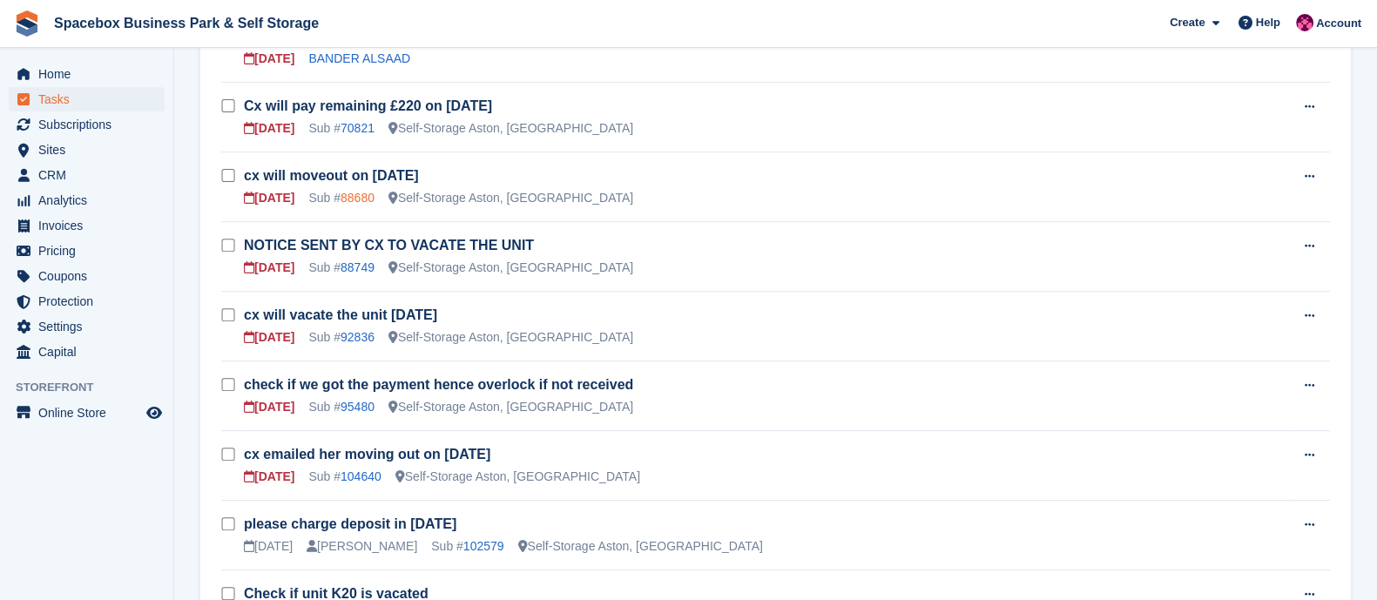
click at [370, 191] on link "88680" at bounding box center [358, 198] width 34 height 14
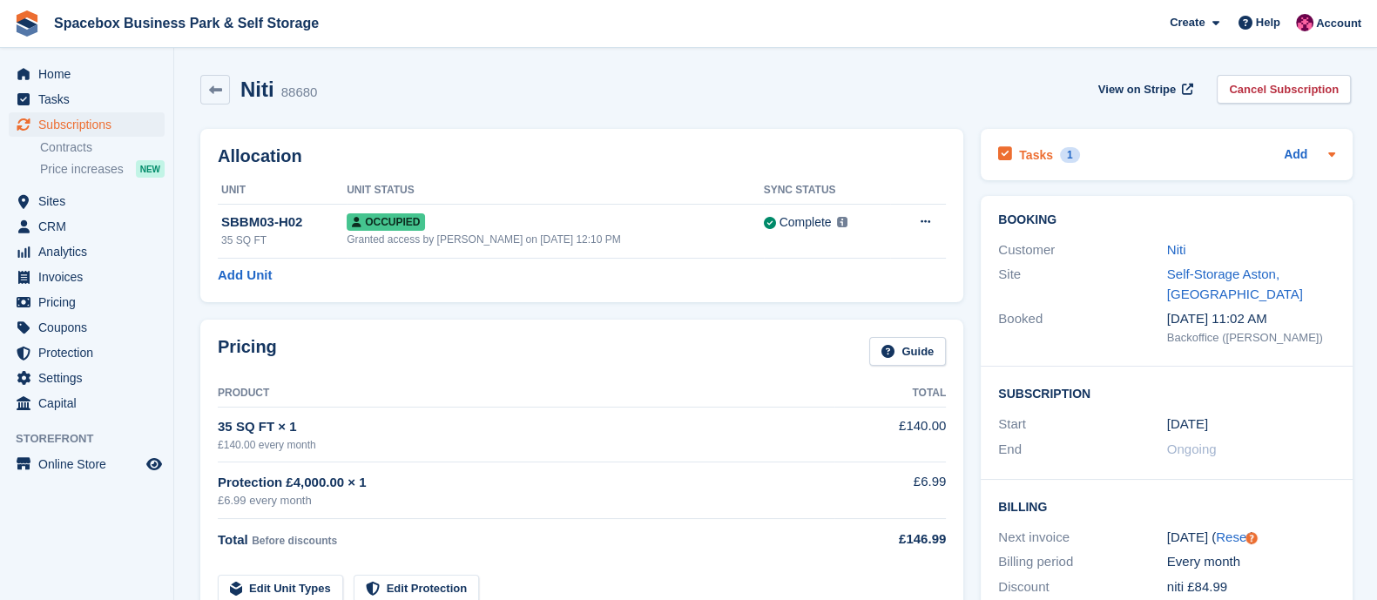
click at [1036, 163] on div "Tasks 1" at bounding box center [1038, 155] width 81 height 24
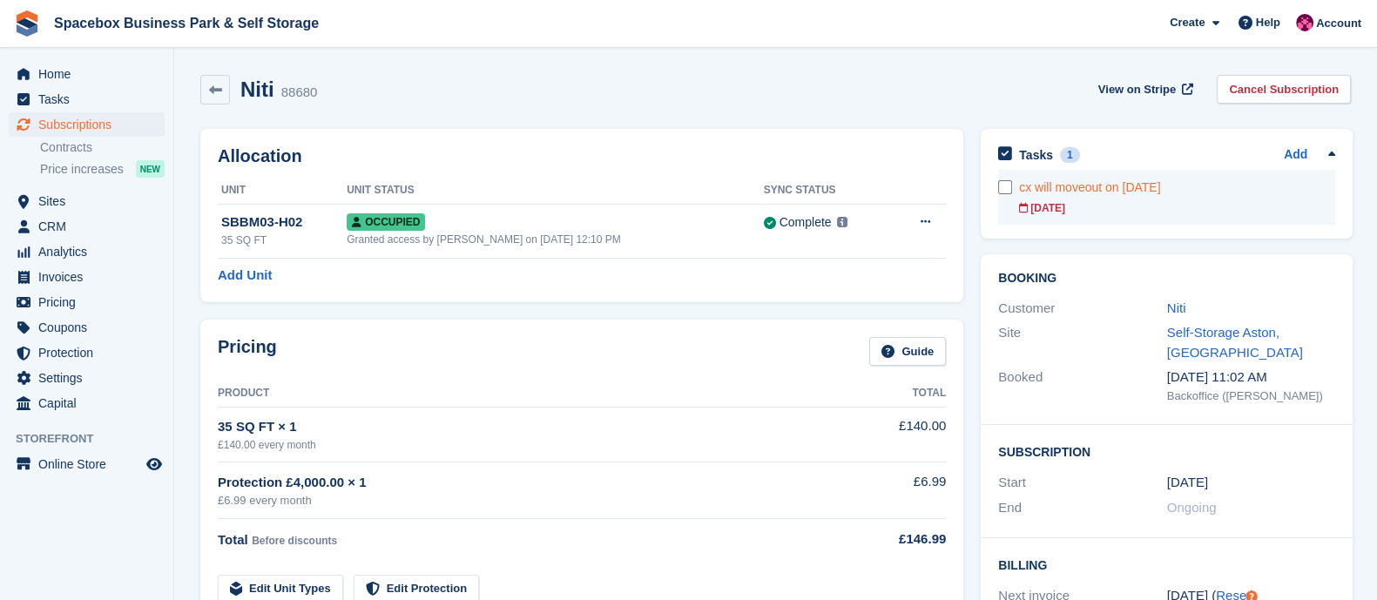
click at [1093, 192] on div "cx will moveout on 20th sep" at bounding box center [1177, 188] width 316 height 18
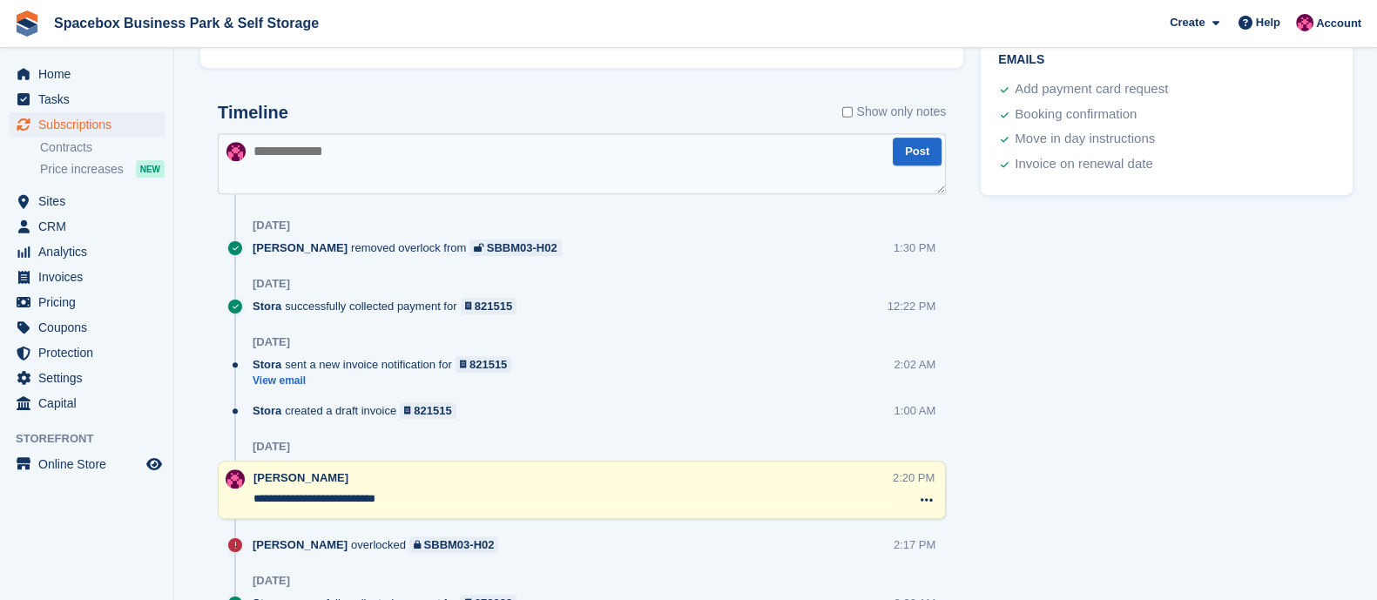
scroll to position [1051, 0]
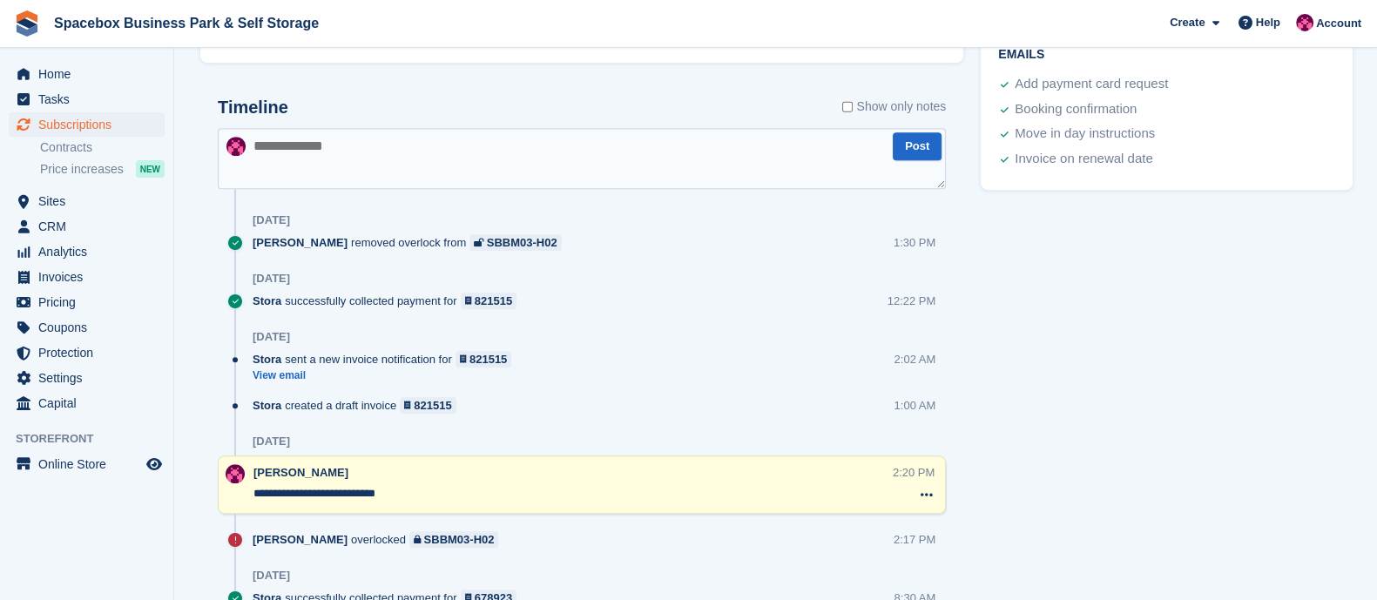
click at [309, 136] on textarea at bounding box center [582, 158] width 728 height 61
type textarea "**********"
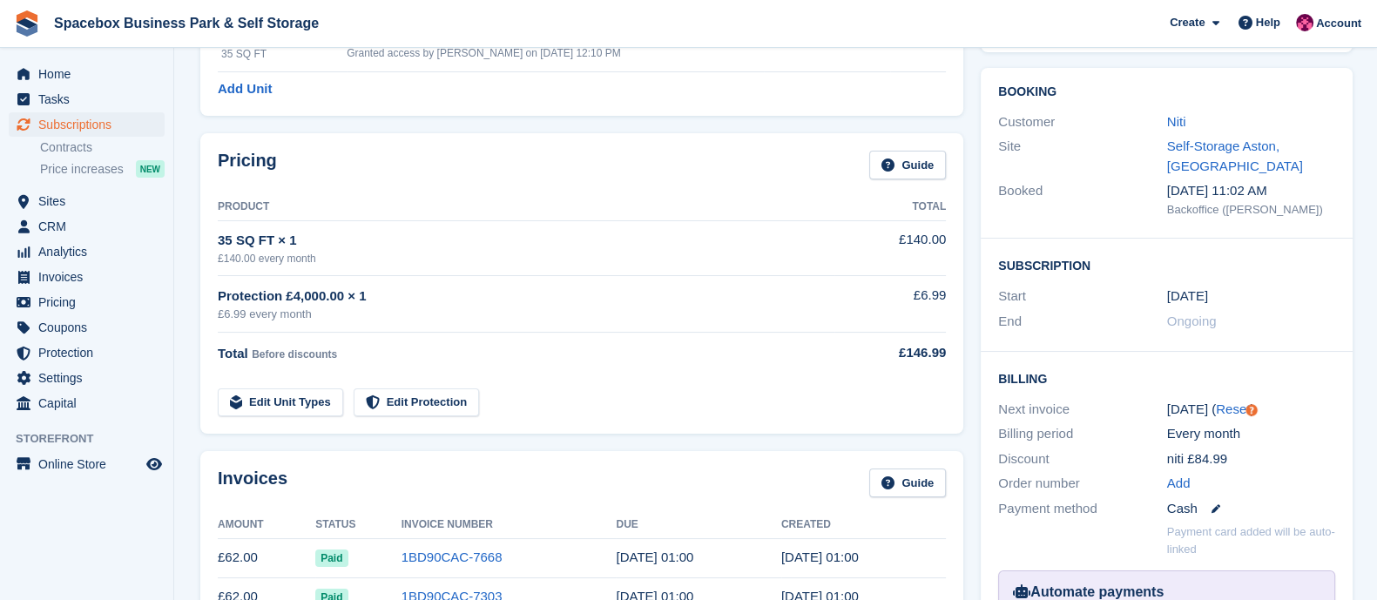
scroll to position [0, 0]
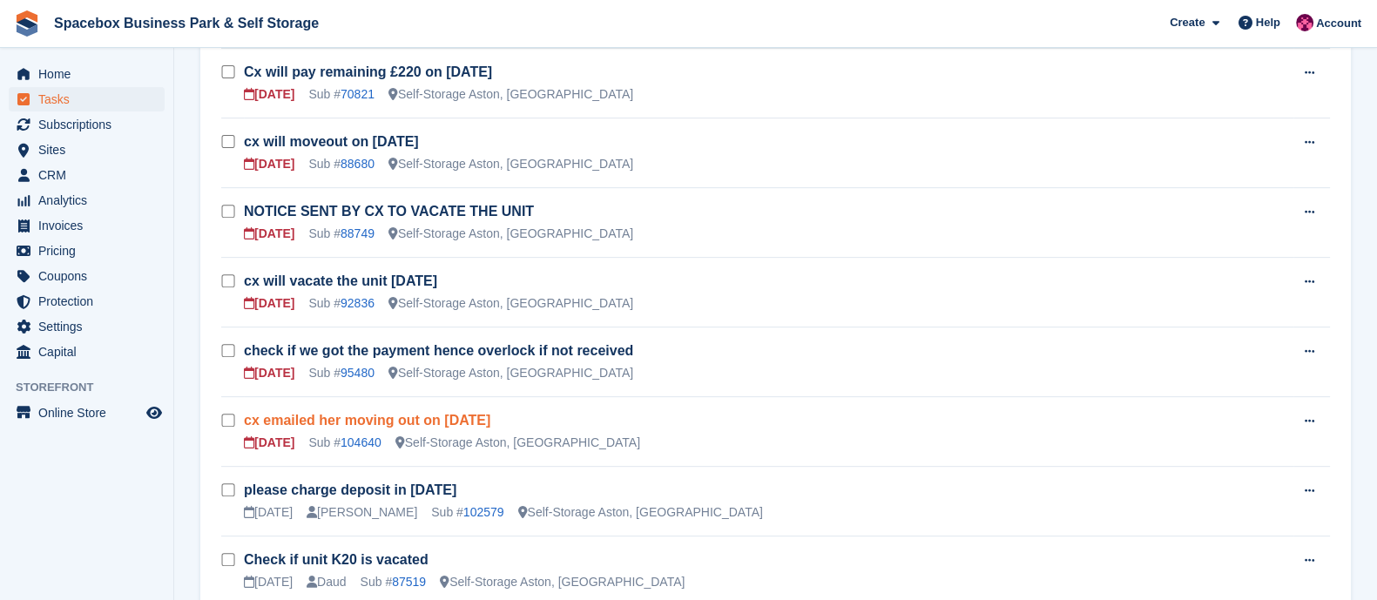
scroll to position [846, 0]
click at [370, 230] on link "88749" at bounding box center [358, 233] width 34 height 14
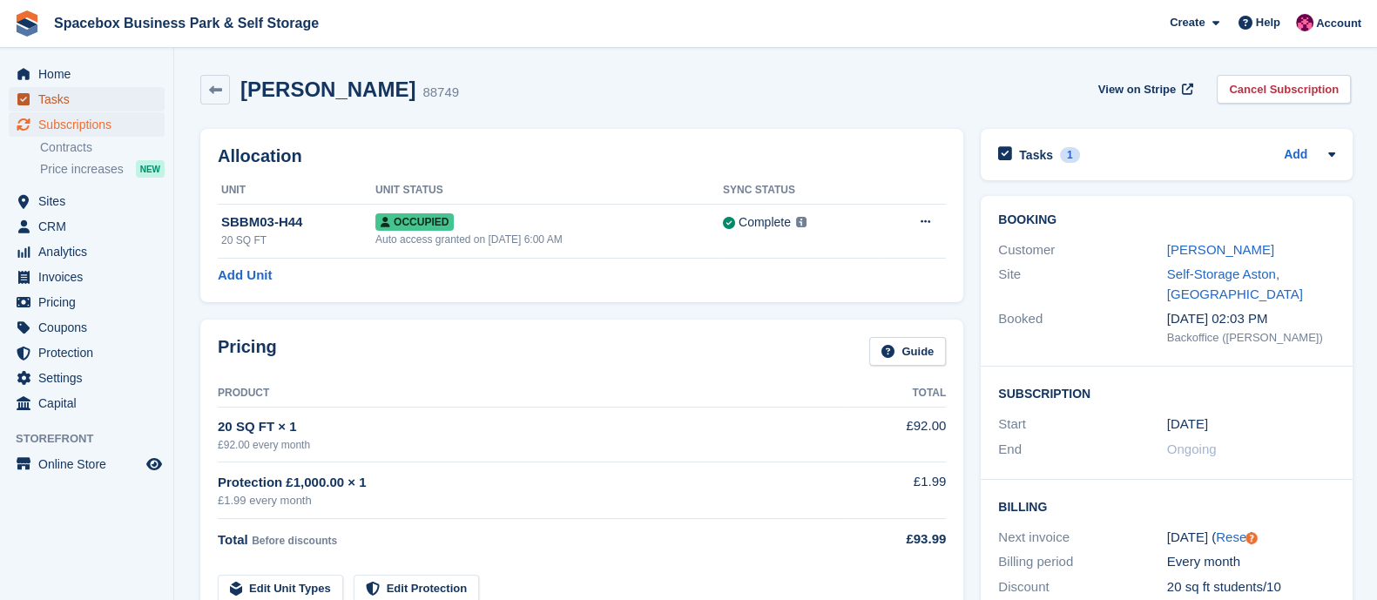
click at [77, 102] on span "Tasks" at bounding box center [90, 99] width 105 height 24
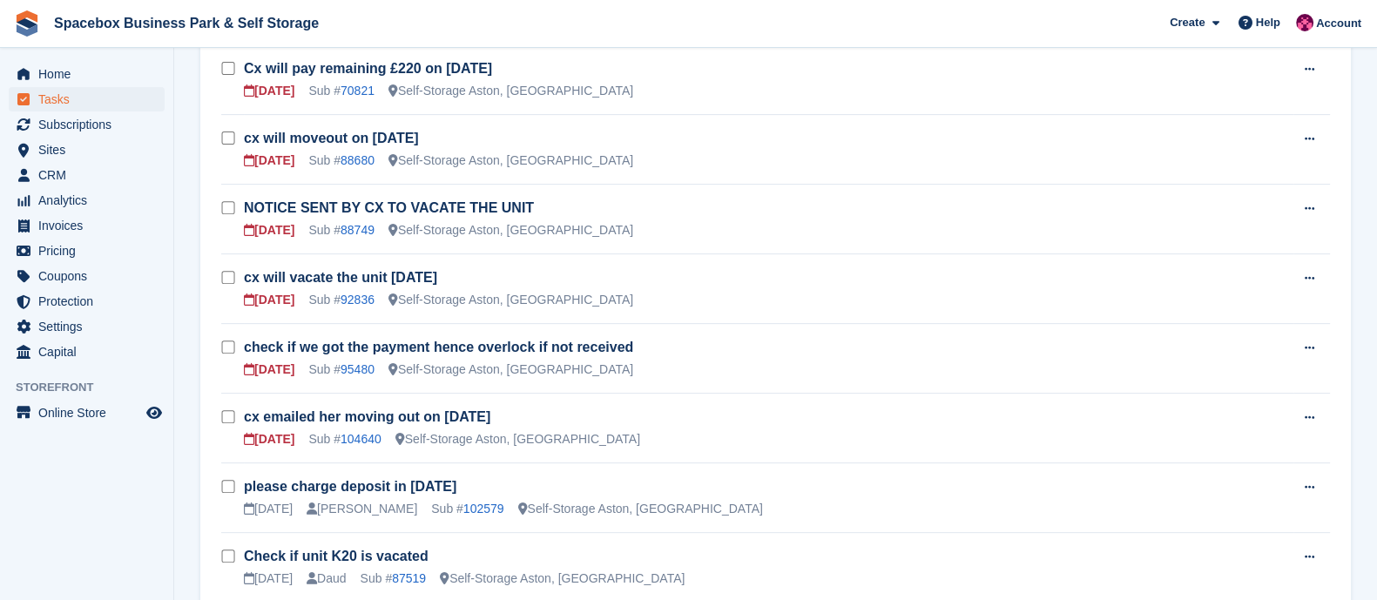
scroll to position [851, 0]
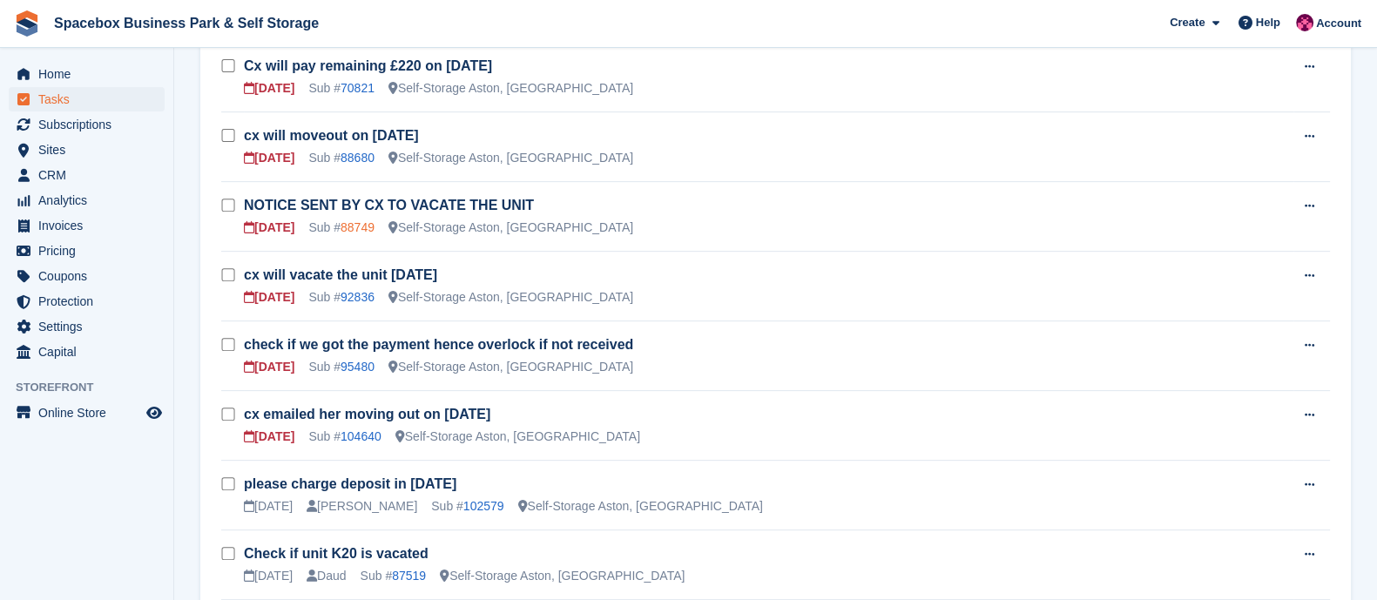
click at [354, 220] on link "88749" at bounding box center [358, 227] width 34 height 14
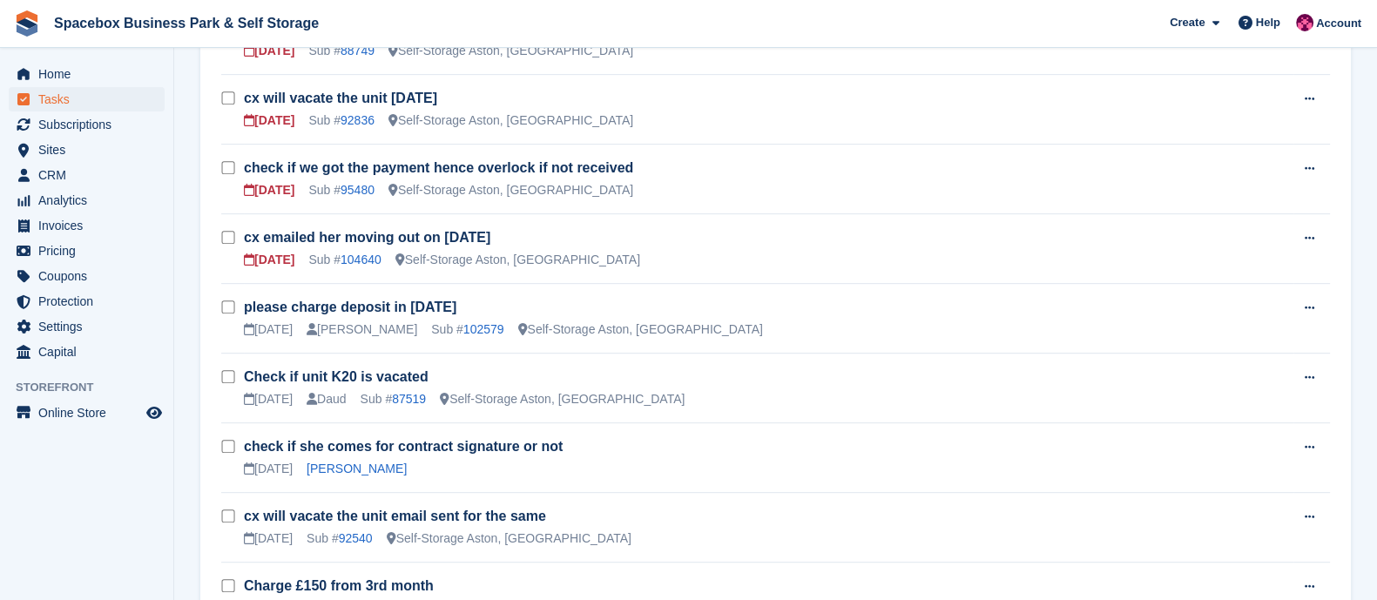
scroll to position [1029, 0]
click at [357, 118] on link "92836" at bounding box center [358, 119] width 34 height 14
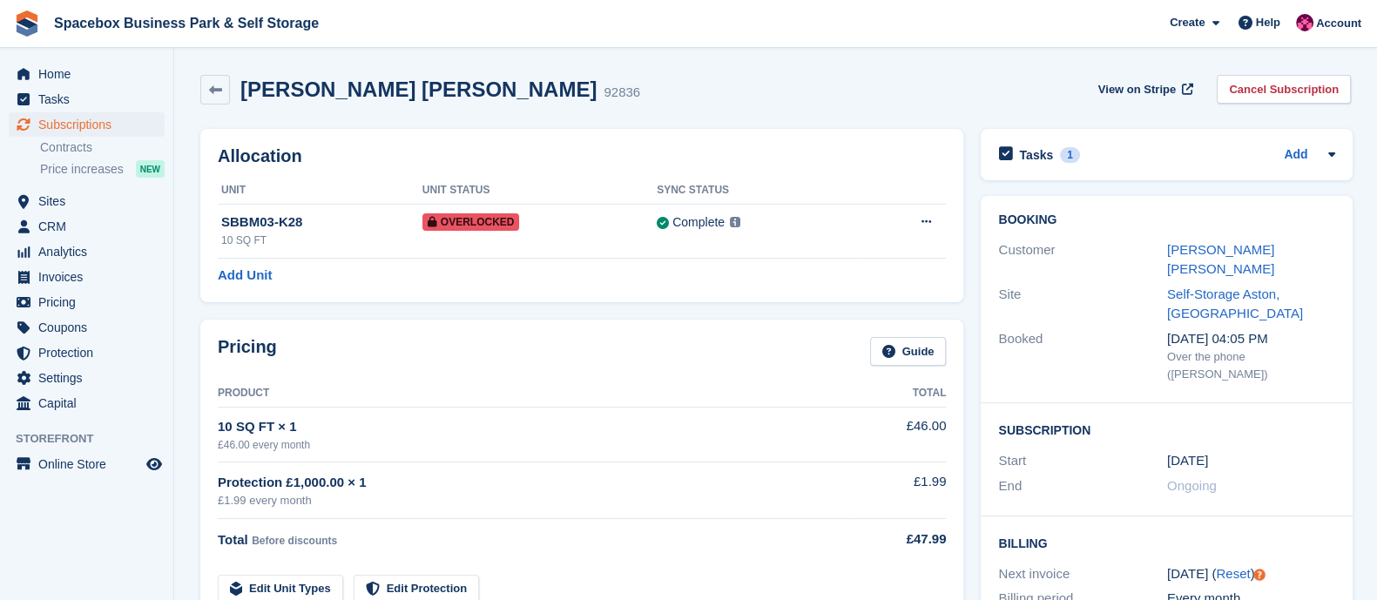
scroll to position [1029, 0]
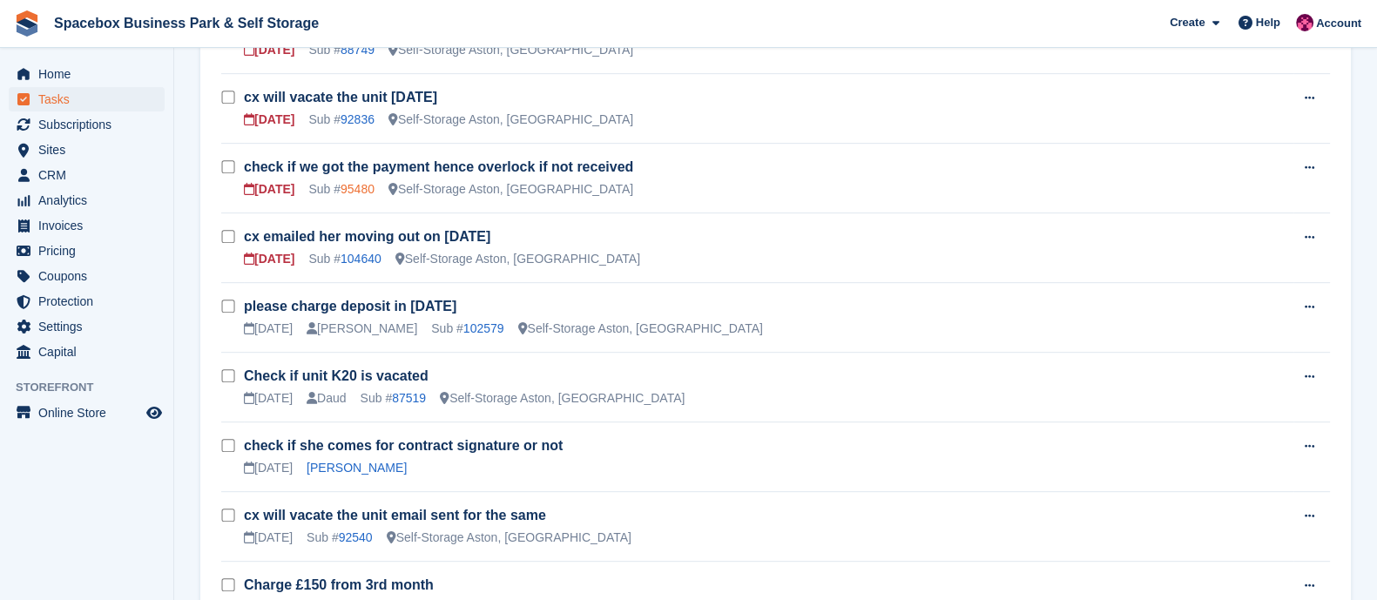
click at [348, 187] on link "95480" at bounding box center [358, 189] width 34 height 14
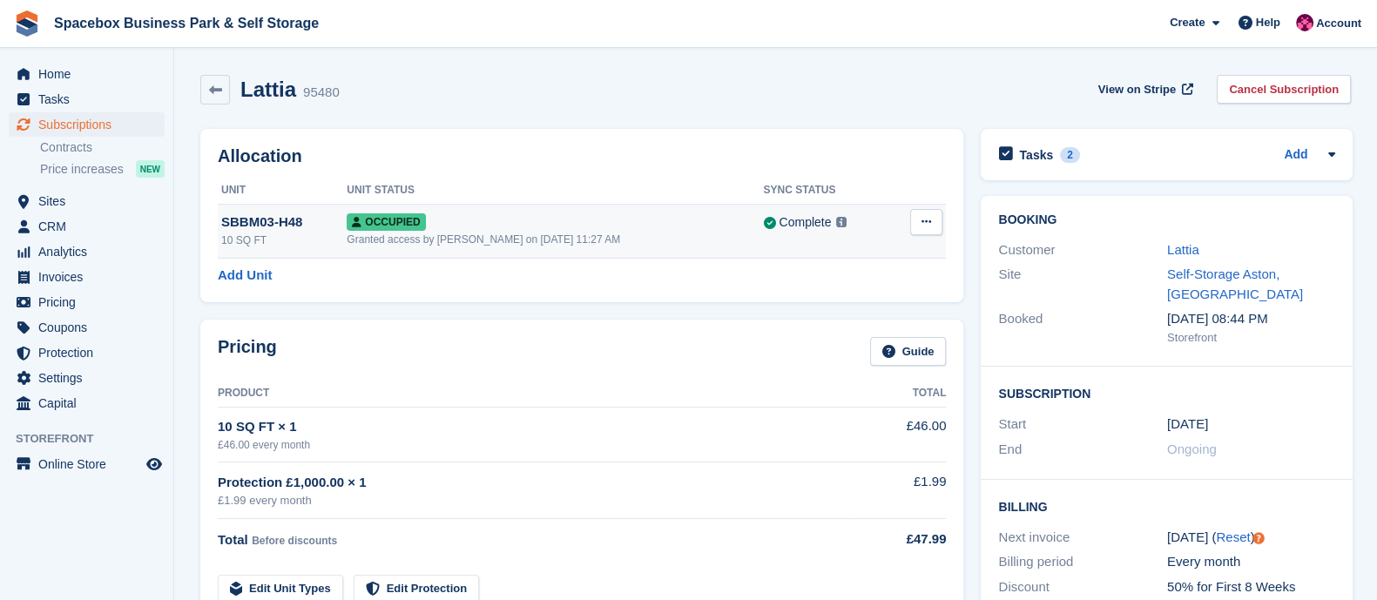
click at [932, 215] on button at bounding box center [926, 222] width 32 height 26
click at [833, 262] on p "Overlock" at bounding box center [859, 256] width 152 height 23
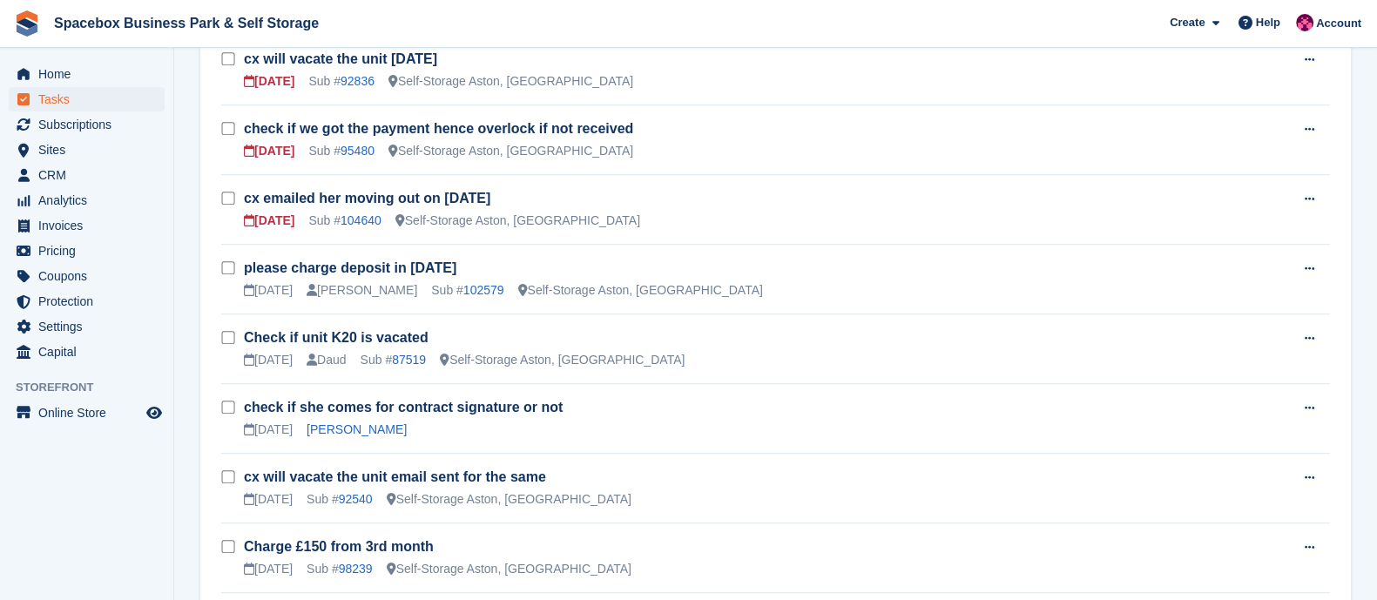
scroll to position [1068, 0]
click at [365, 219] on link "104640" at bounding box center [361, 220] width 41 height 14
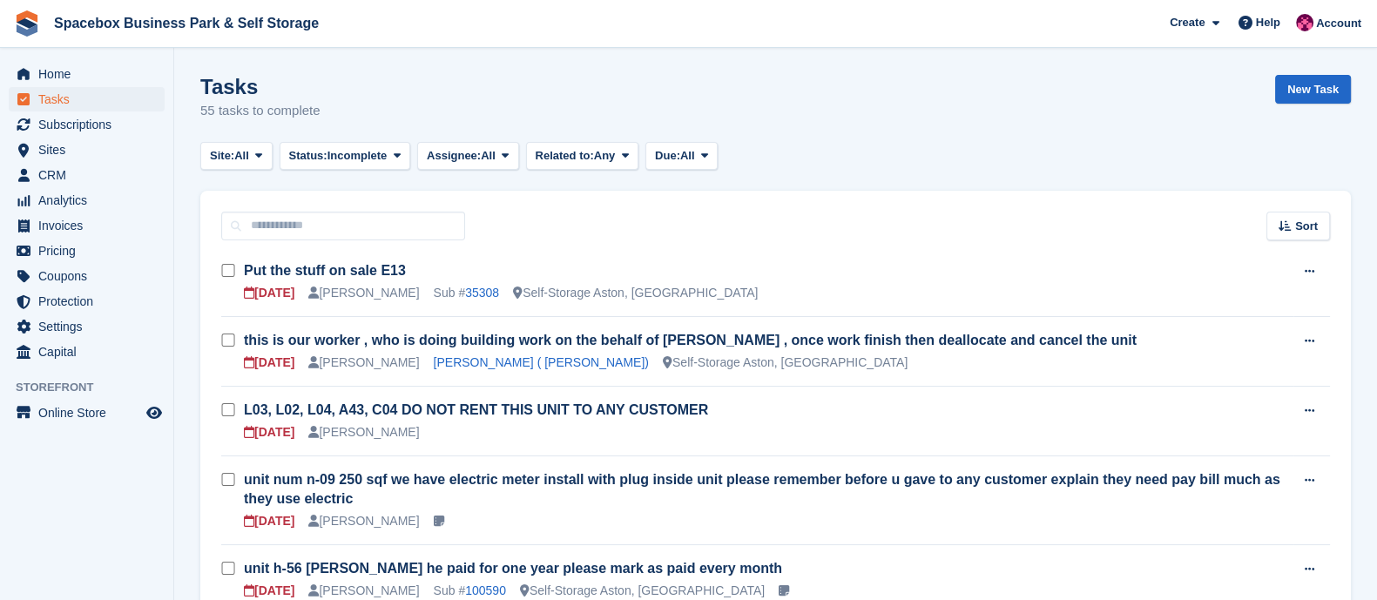
scroll to position [1068, 0]
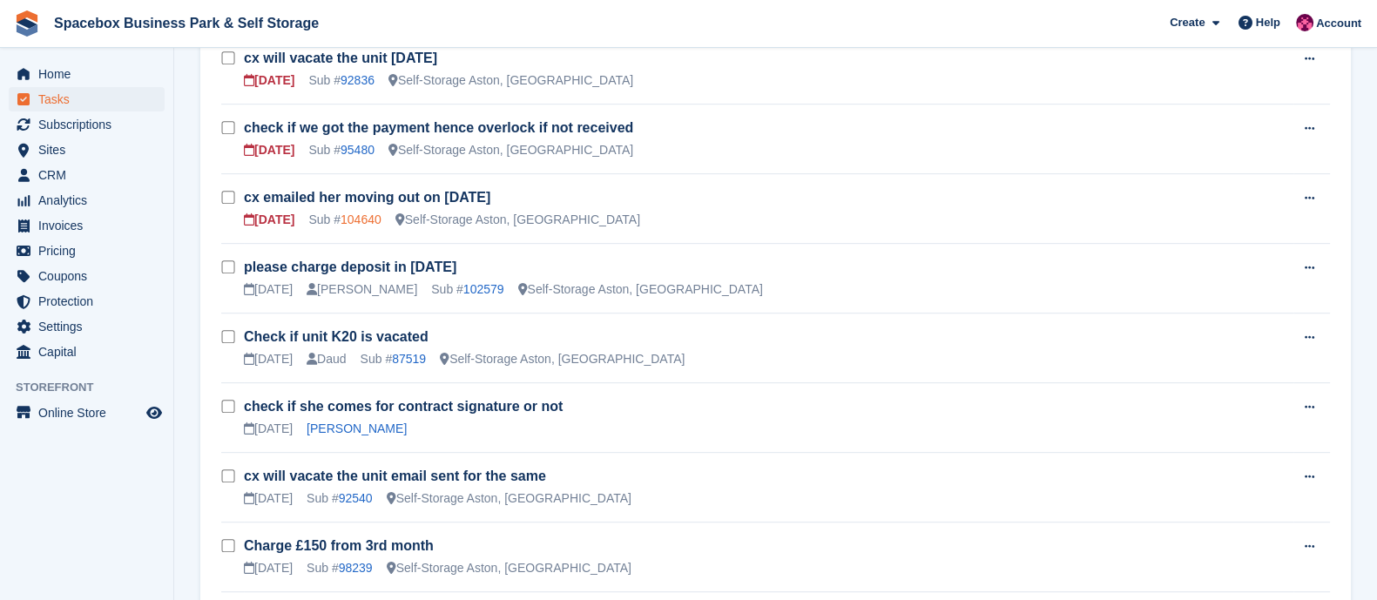
click at [365, 219] on link "104640" at bounding box center [361, 220] width 41 height 14
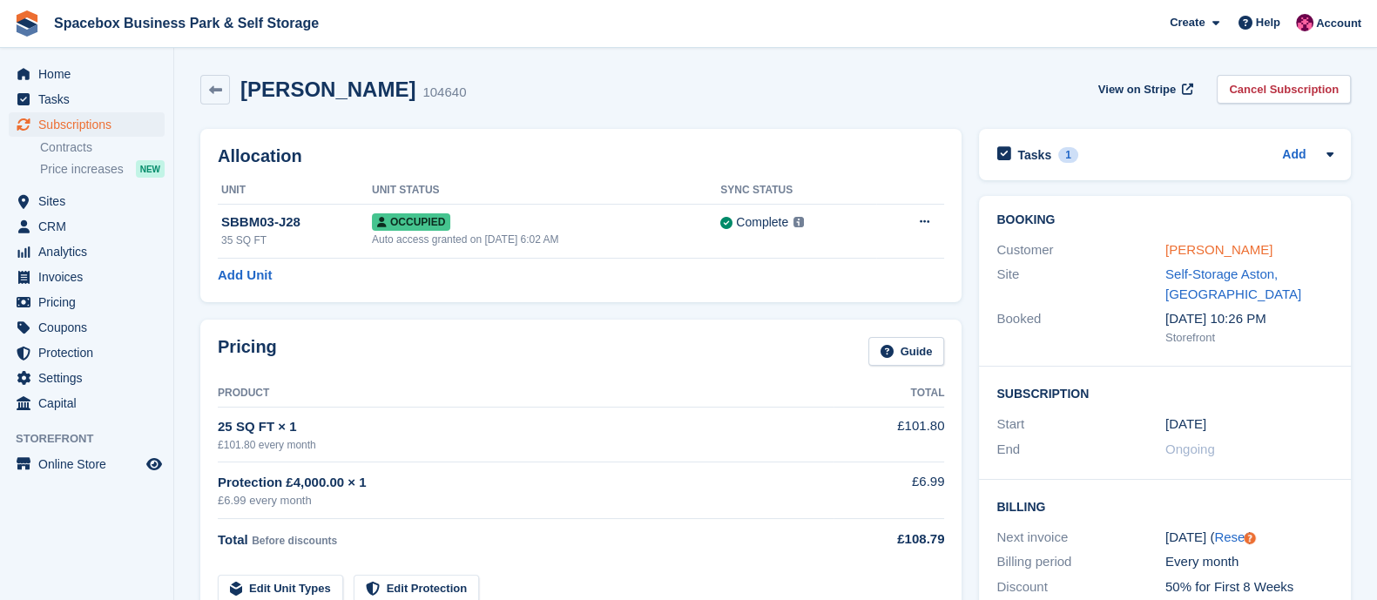
click at [1196, 251] on link "Ella Macks" at bounding box center [1218, 249] width 107 height 15
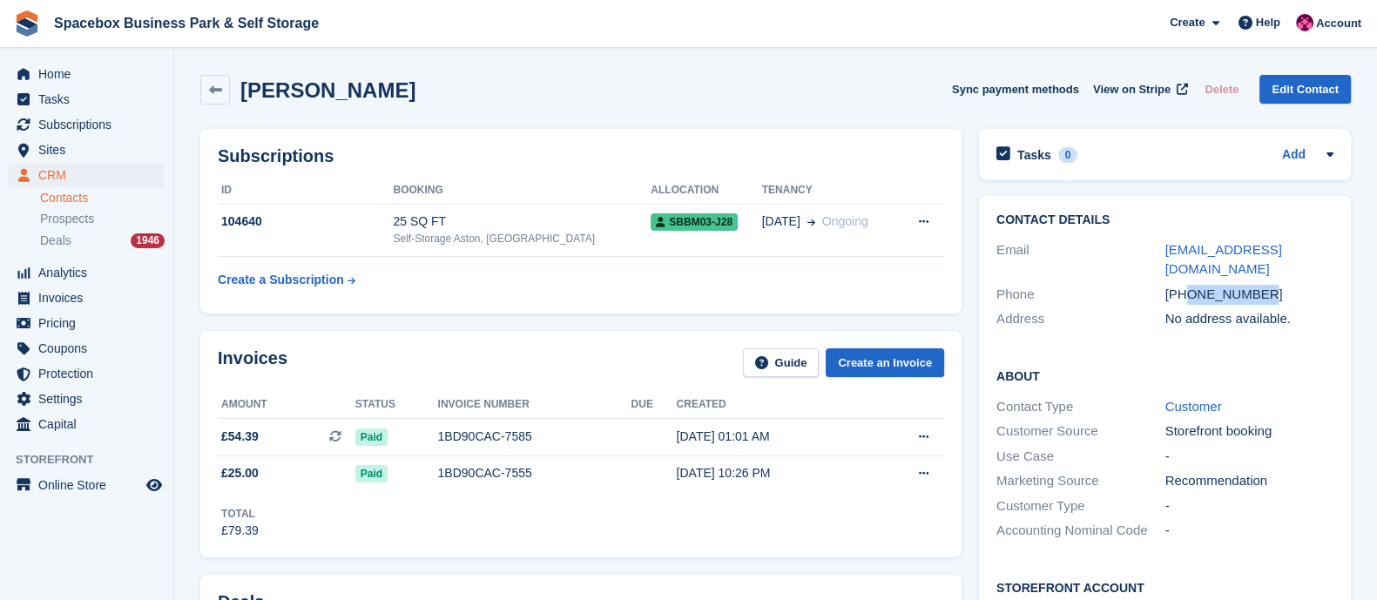
drag, startPoint x: 1188, startPoint y: 271, endPoint x: 1269, endPoint y: 270, distance: 81.0
click at [1269, 285] on div "+447928739772" at bounding box center [1249, 295] width 169 height 20
copy div "7928739772"
